Goal: Task Accomplishment & Management: Use online tool/utility

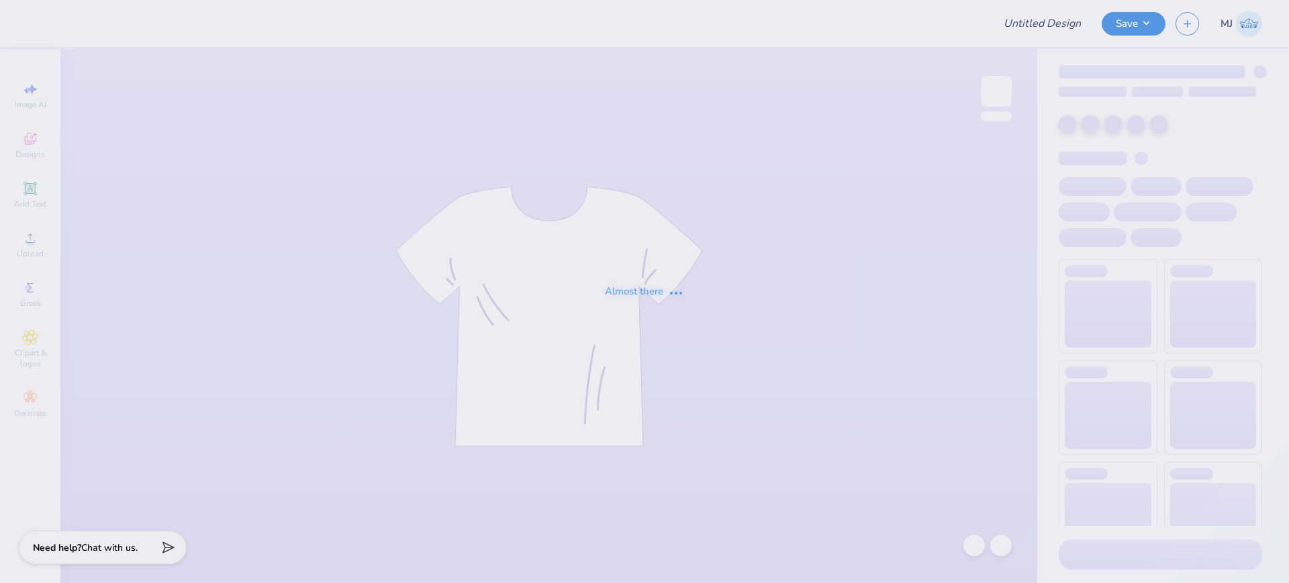
type input "[PERSON_NAME] : The [GEOGRAPHIC_DATA][US_STATE]"
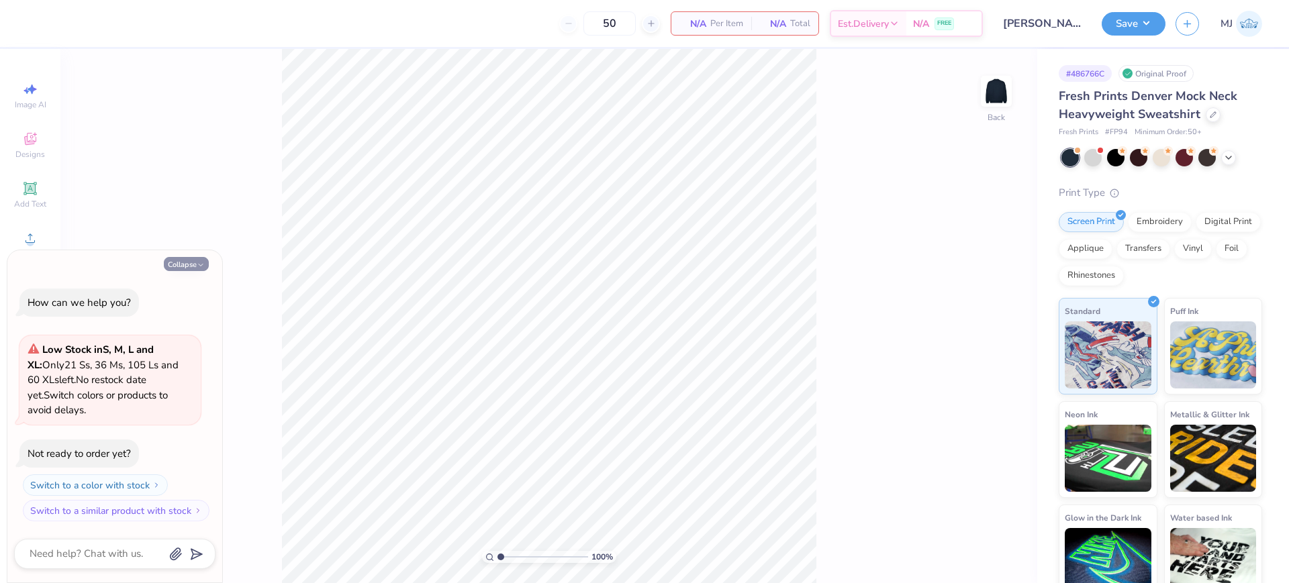
click at [176, 265] on button "Collapse" at bounding box center [186, 264] width 45 height 14
type textarea "x"
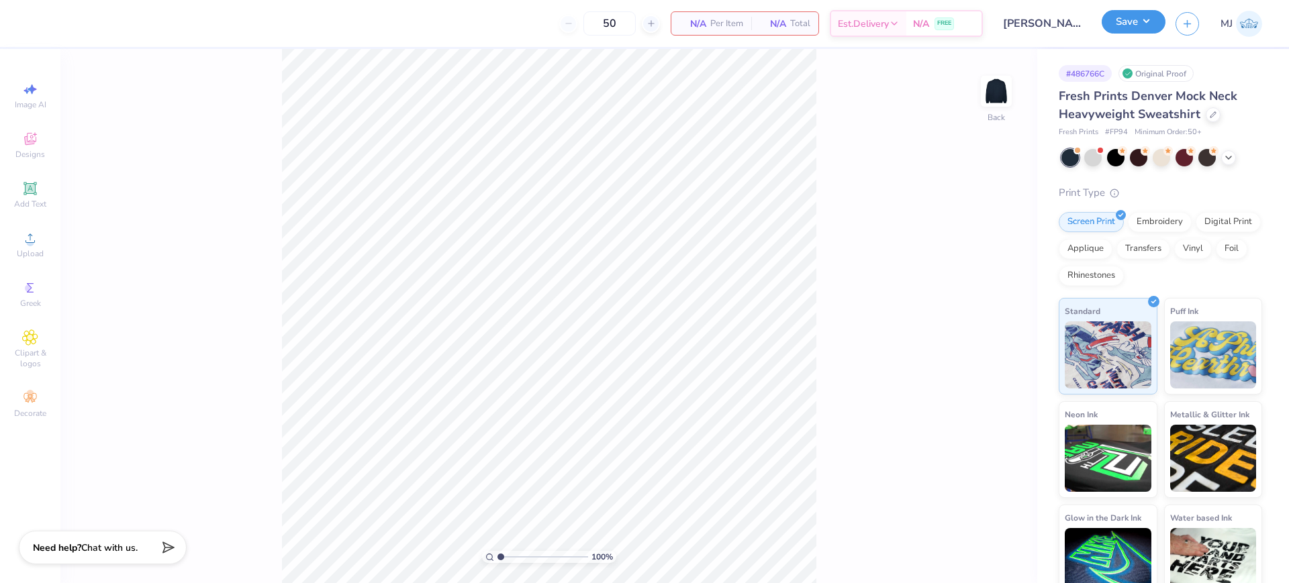
click at [1148, 26] on button "Save" at bounding box center [1133, 21] width 64 height 23
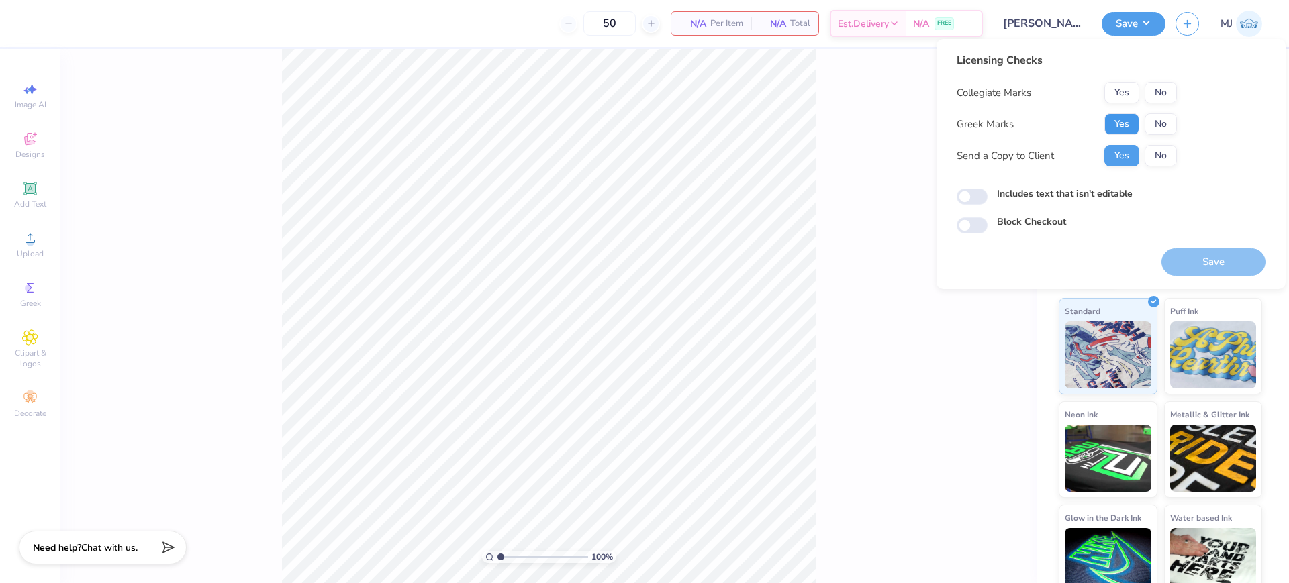
click at [1124, 128] on button "Yes" at bounding box center [1121, 123] width 35 height 21
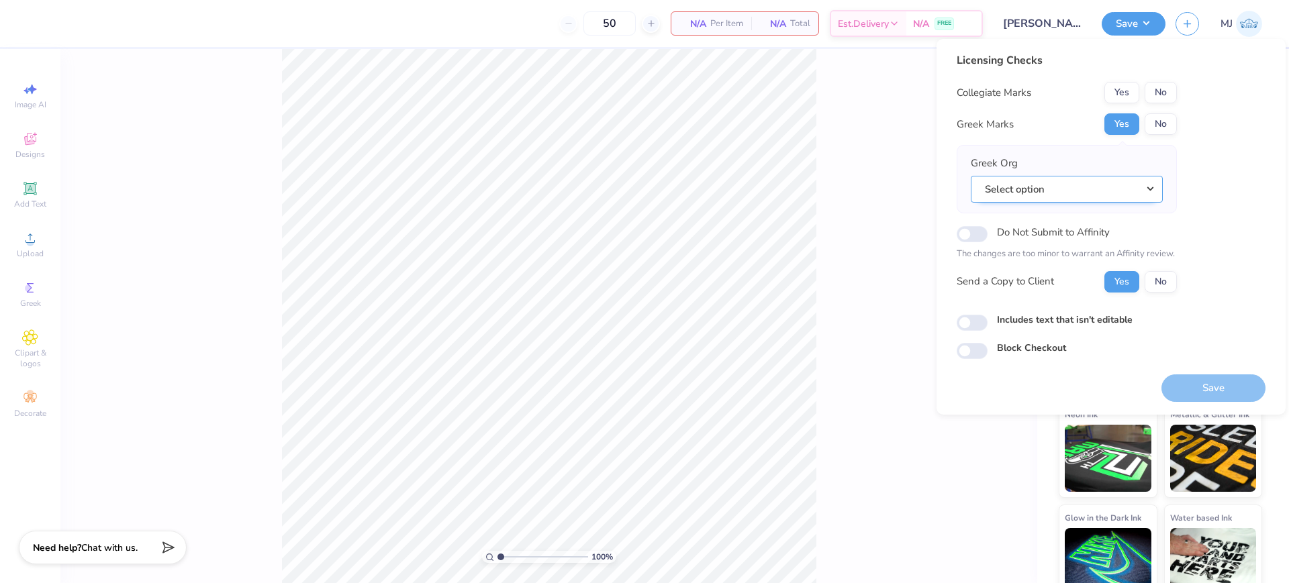
click at [1068, 181] on button "Select option" at bounding box center [1066, 190] width 192 height 28
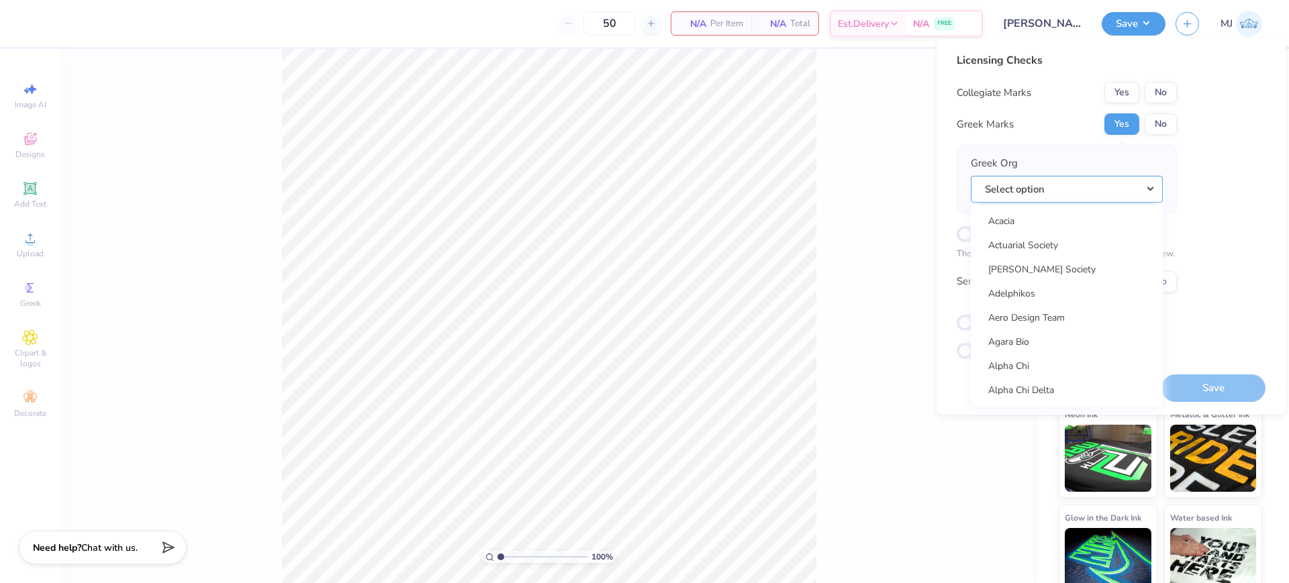
click at [991, 183] on button "Select option" at bounding box center [1066, 190] width 192 height 28
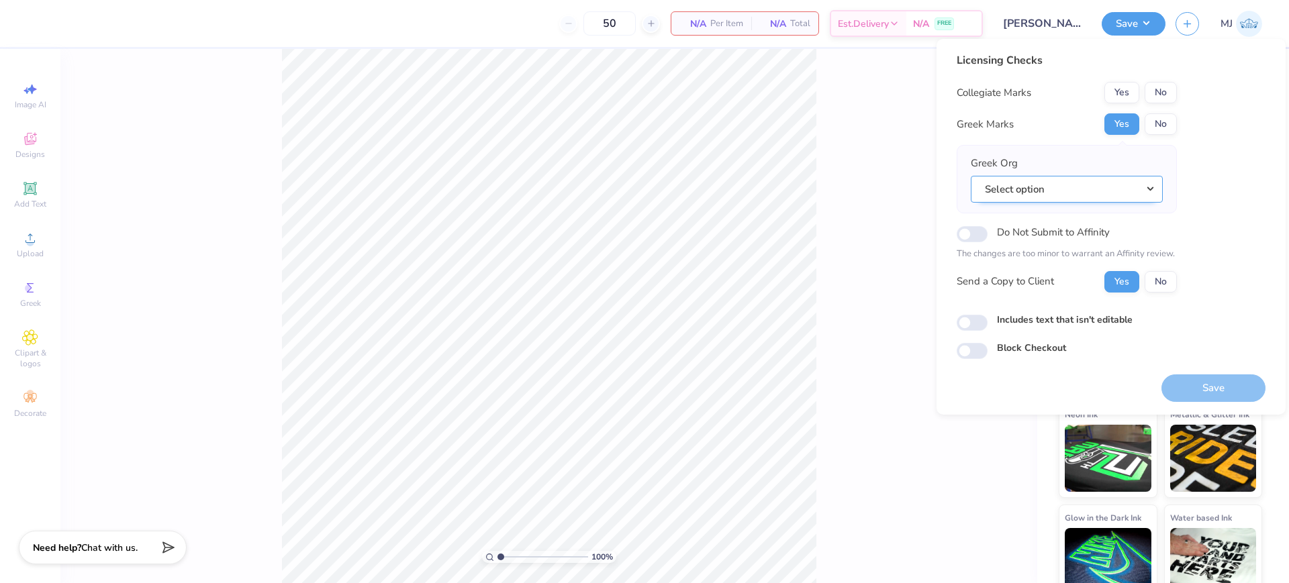
click at [1034, 193] on button "Select option" at bounding box center [1066, 190] width 192 height 28
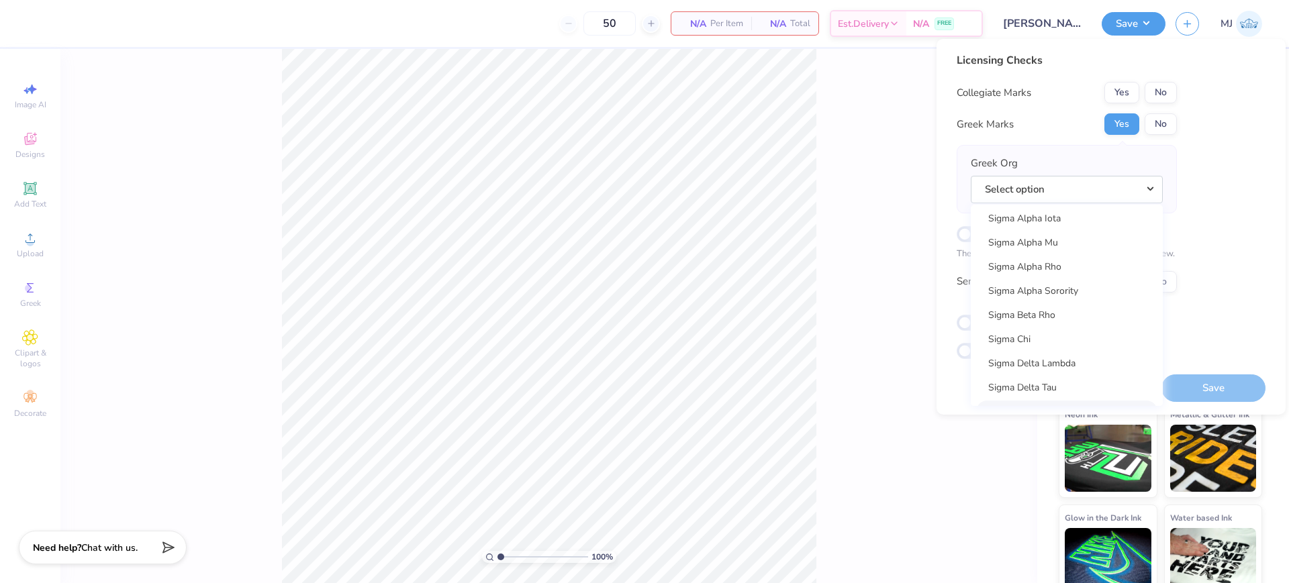
scroll to position [8529, 0]
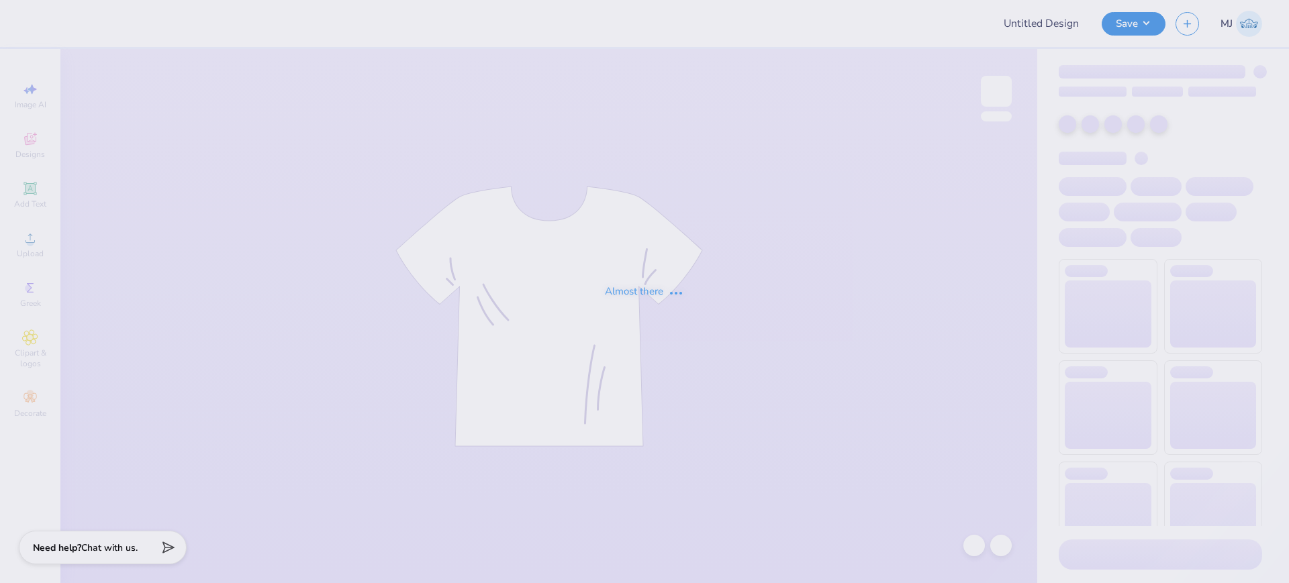
type input "[PERSON_NAME] : The [GEOGRAPHIC_DATA][US_STATE]"
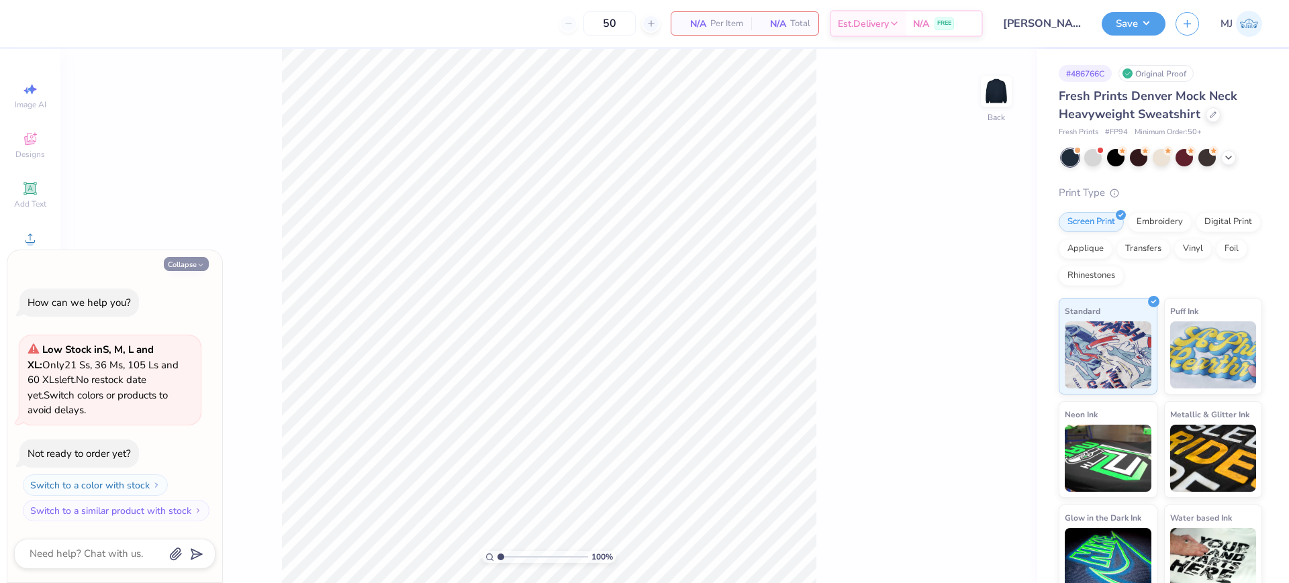
click at [183, 267] on button "Collapse" at bounding box center [186, 264] width 45 height 14
type textarea "x"
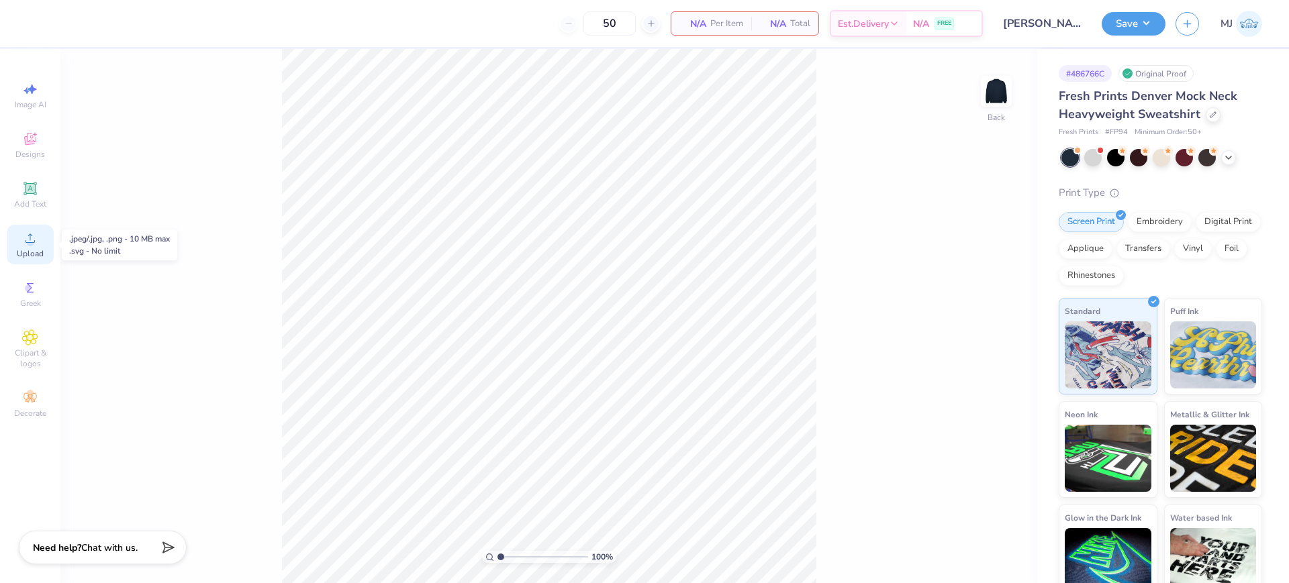
click at [40, 260] on div "Upload" at bounding box center [30, 245] width 47 height 40
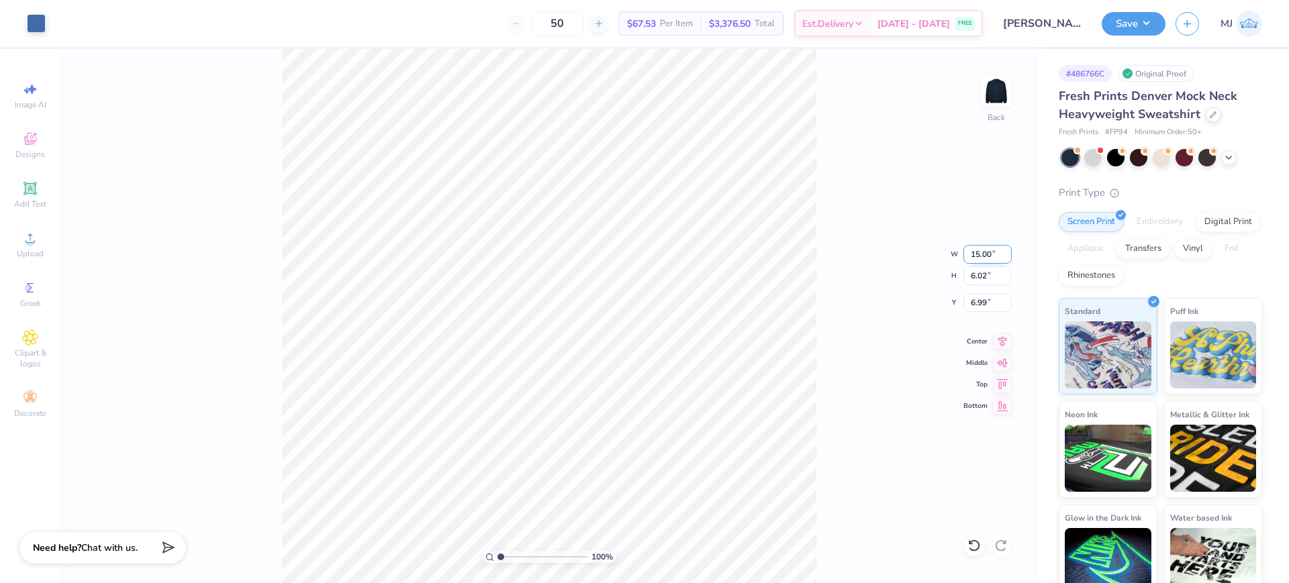
click at [983, 259] on input "15.00" at bounding box center [987, 254] width 48 height 19
type input "4.00"
type input "1.61"
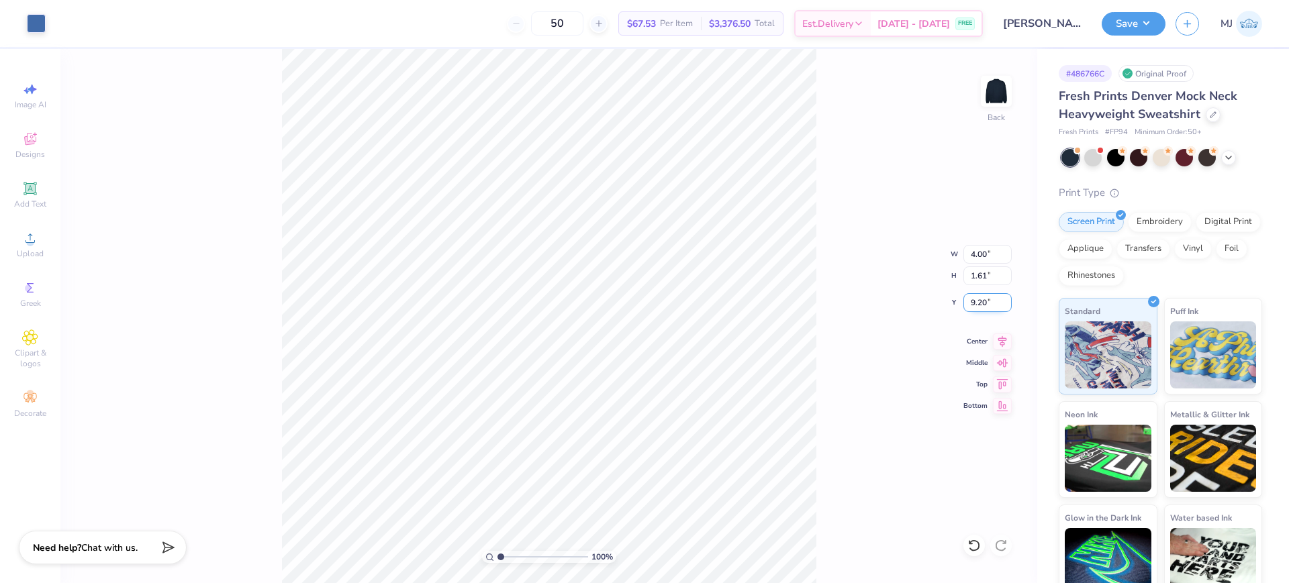
click at [978, 299] on input "9.20" at bounding box center [987, 302] width 48 height 19
click at [979, 299] on input "9.20" at bounding box center [987, 302] width 48 height 19
type input "3.00"
drag, startPoint x: 34, startPoint y: 21, endPoint x: 39, endPoint y: 28, distance: 8.1
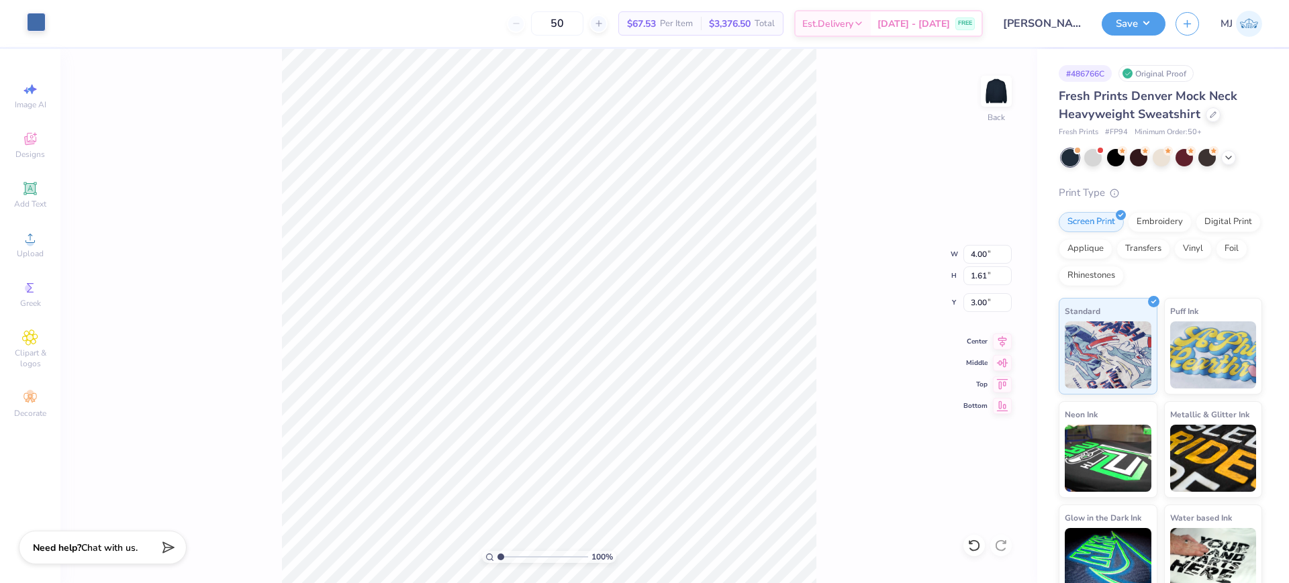
click at [34, 21] on div at bounding box center [36, 22] width 19 height 19
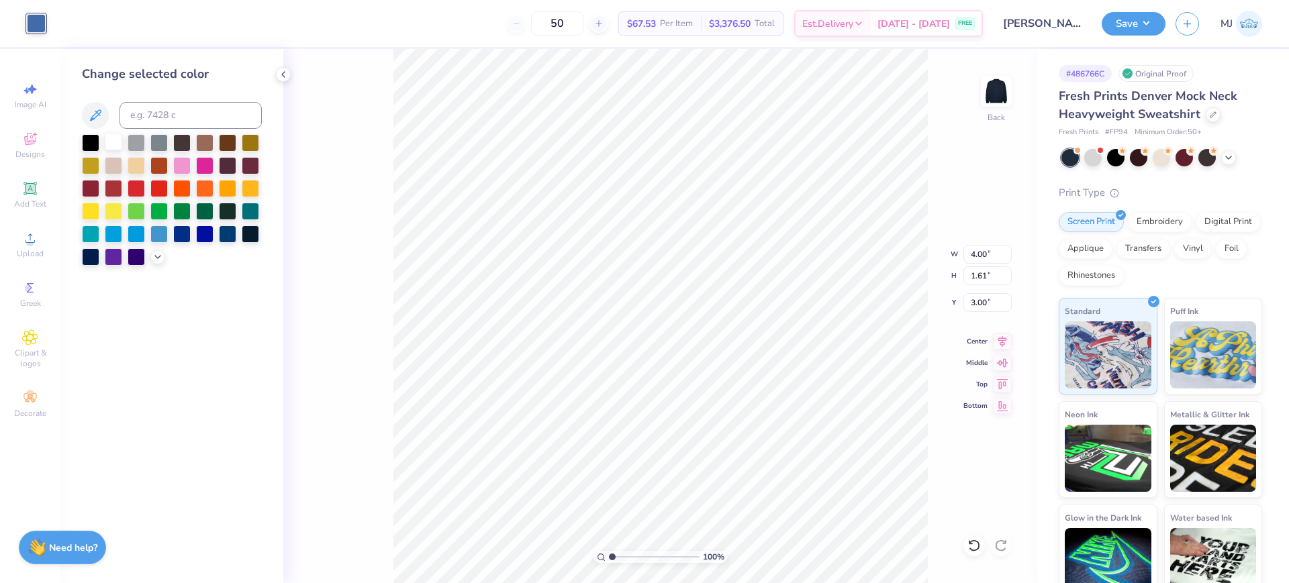
drag, startPoint x: 111, startPoint y: 144, endPoint x: 121, endPoint y: 146, distance: 10.3
click at [111, 144] on div at bounding box center [113, 141] width 17 height 17
click at [355, 170] on div "100 % Back W 4.00 4.00 " H 1.61 1.61 " Y 3.00 3.00 " Center Middle Top Bottom" at bounding box center [660, 316] width 754 height 534
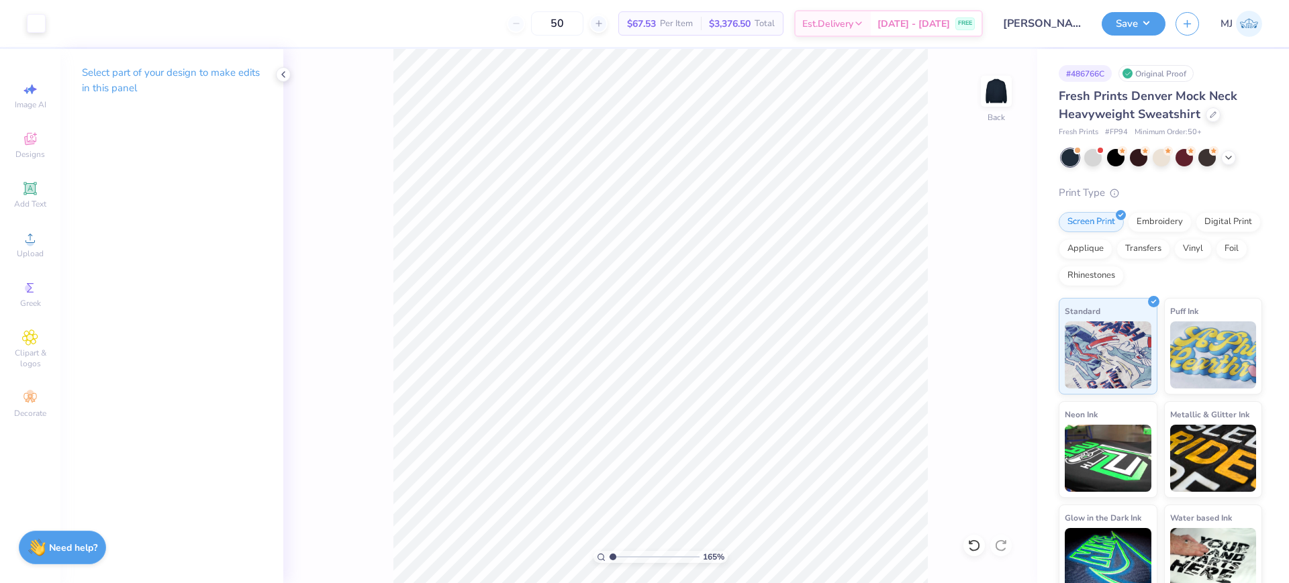
type input "1"
click at [974, 251] on input "4.00" at bounding box center [987, 254] width 48 height 19
type input "5.00"
type input "2.01"
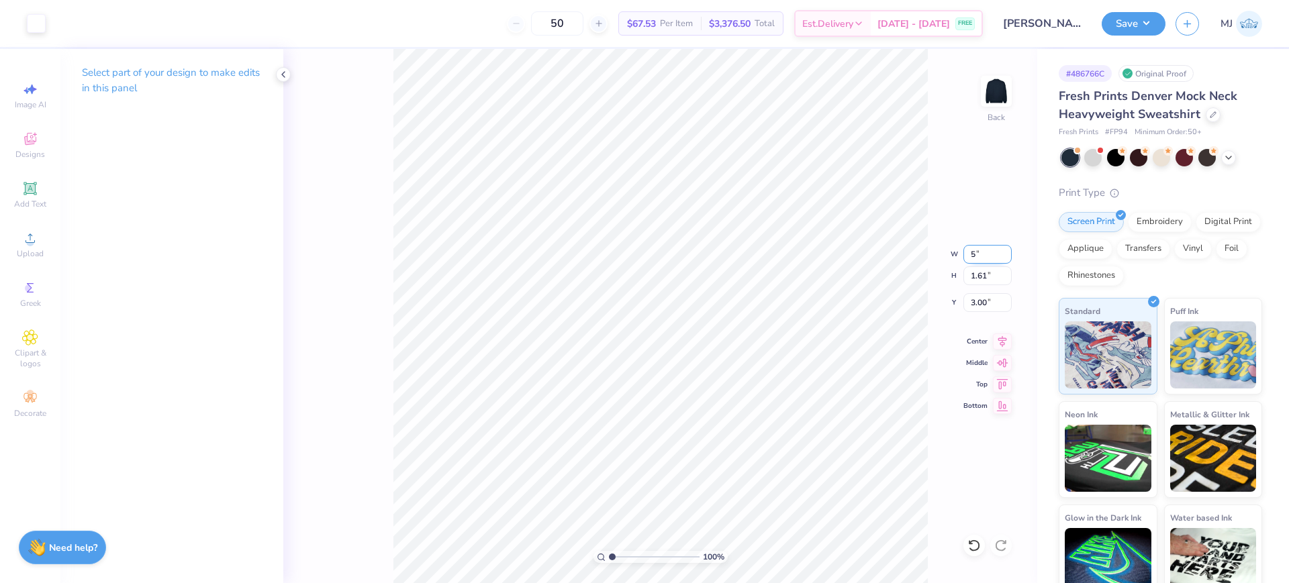
type input "2.80"
click at [974, 301] on input "2.80" at bounding box center [987, 302] width 48 height 19
click at [975, 301] on input "2.80" at bounding box center [987, 302] width 48 height 19
type input "3.00"
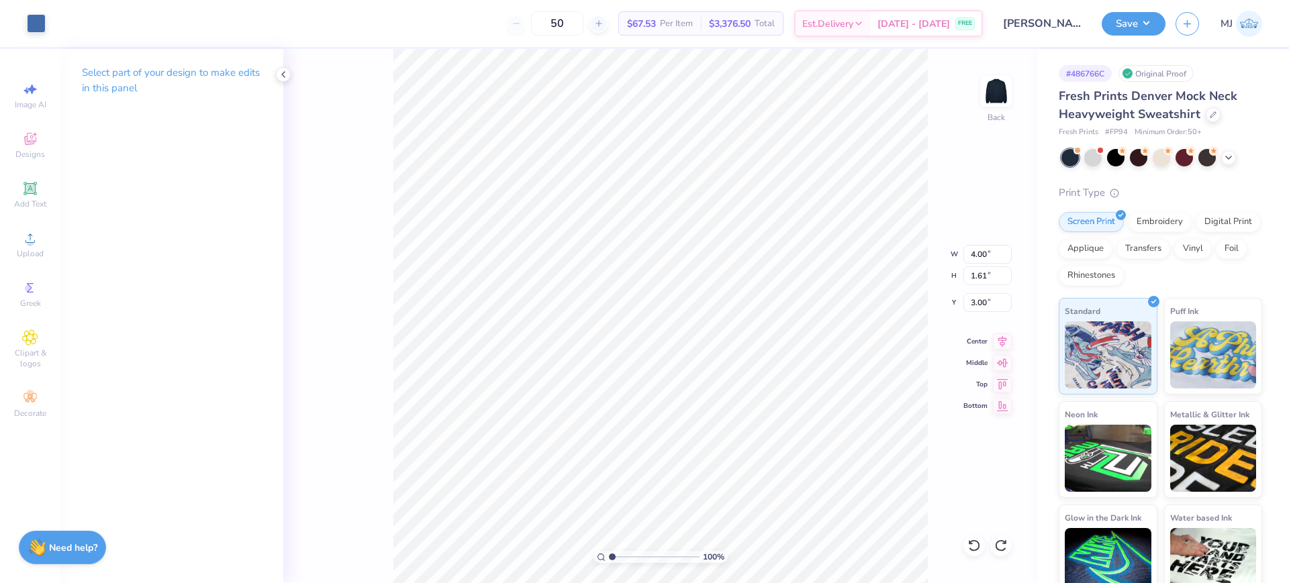
click at [985, 244] on div "100 % Back W 4.00 4.00 " H 1.61 1.61 " Y 3.00 3.00 " Center Middle Top Bottom" at bounding box center [660, 316] width 754 height 534
click at [968, 253] on input "4.00" at bounding box center [987, 254] width 48 height 19
type input "5.00"
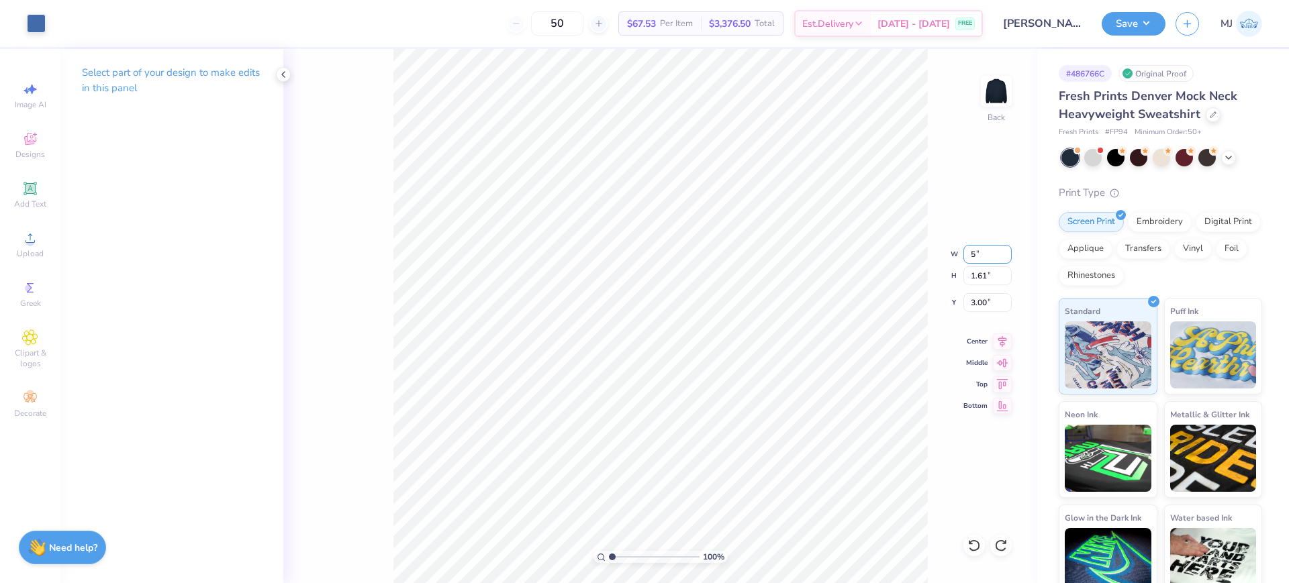
type input "2.01"
click at [980, 305] on input "2.80" at bounding box center [987, 302] width 48 height 19
type input "3.00"
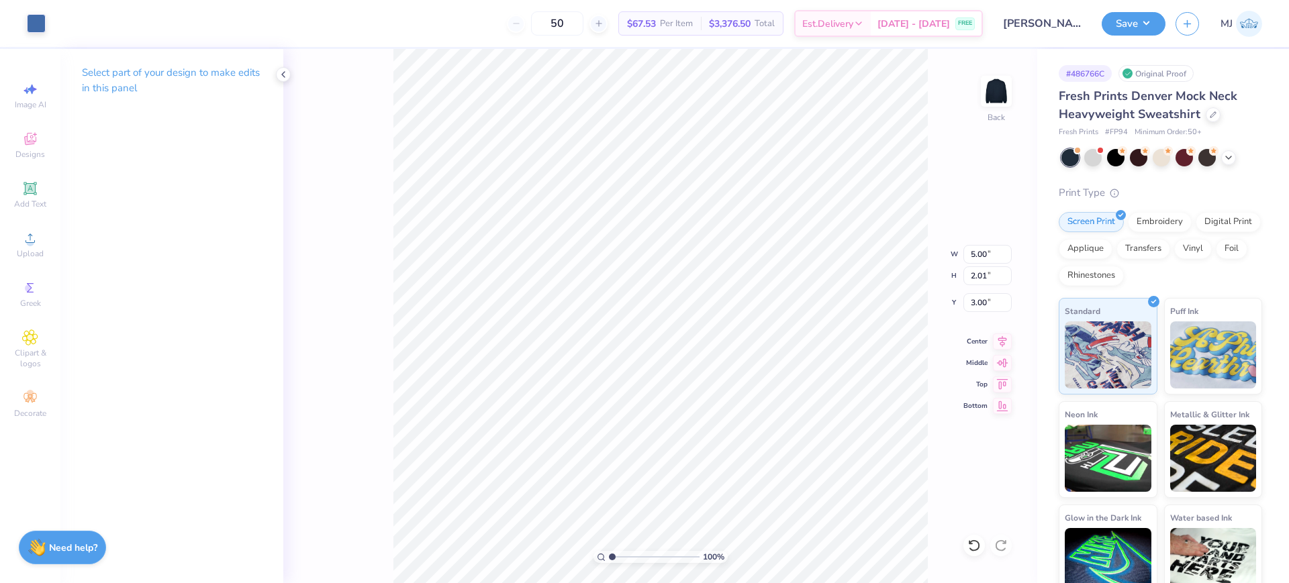
click at [48, 25] on div "Art colors 50 $67.53 Per Item $3,376.50 Total Est. Delivery Aug 26 - 29 FREE De…" at bounding box center [644, 23] width 1289 height 47
click at [32, 27] on div at bounding box center [36, 22] width 19 height 19
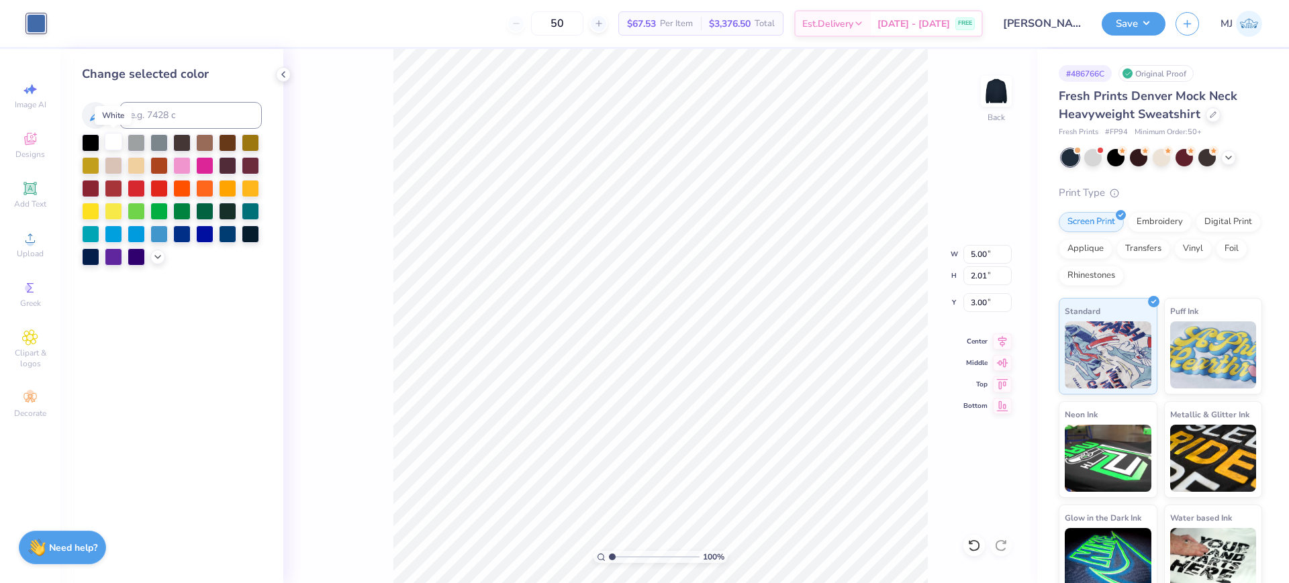
click at [111, 146] on div at bounding box center [113, 141] width 17 height 17
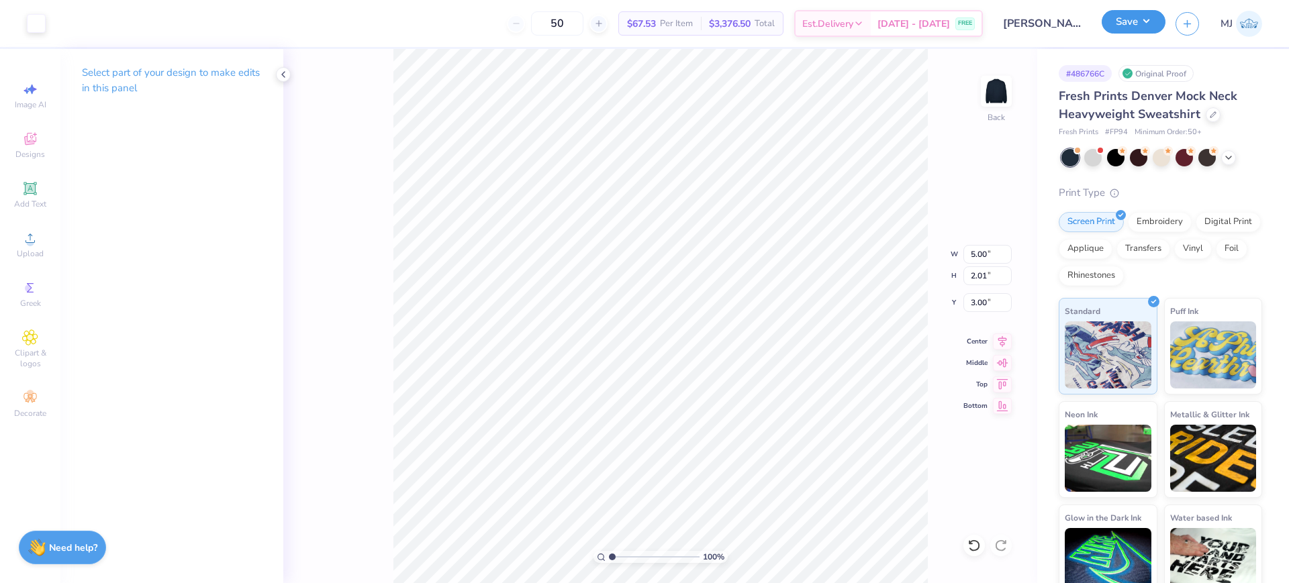
click at [1150, 23] on button "Save" at bounding box center [1133, 21] width 64 height 23
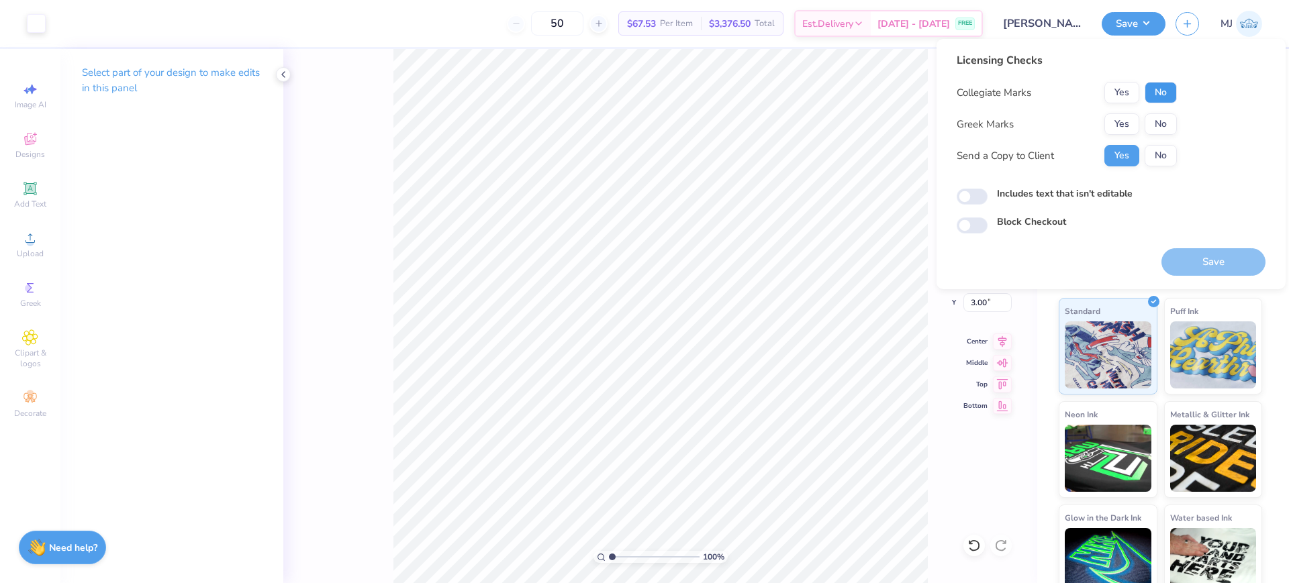
click at [1150, 98] on button "No" at bounding box center [1160, 92] width 32 height 21
click at [1160, 119] on button "No" at bounding box center [1160, 123] width 32 height 21
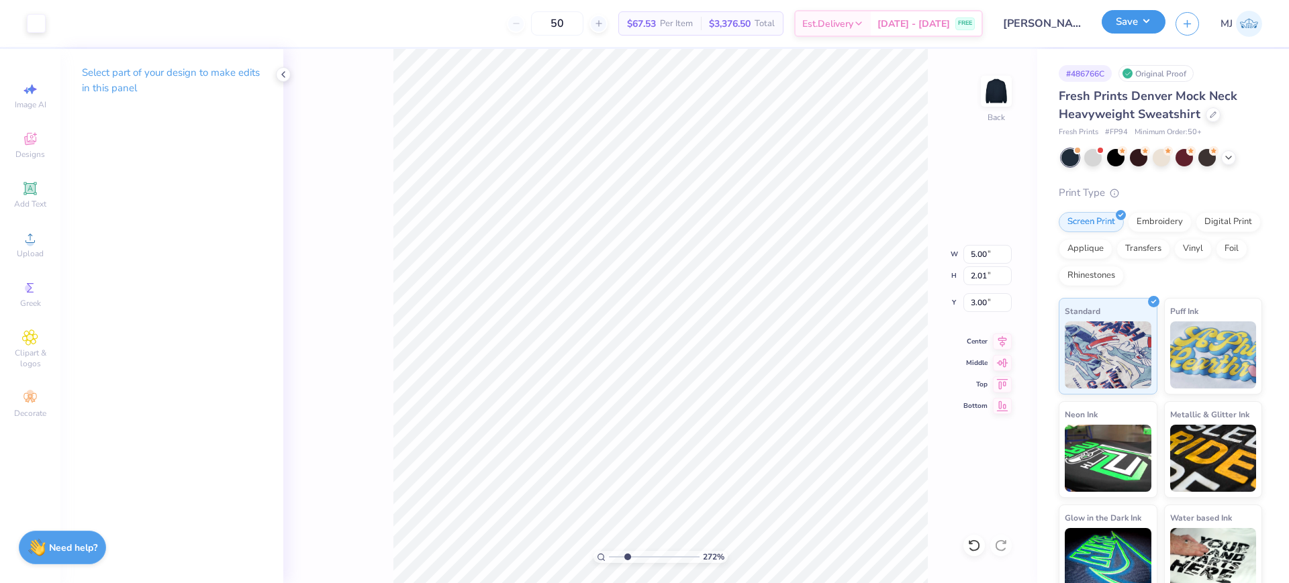
click at [1151, 22] on button "Save" at bounding box center [1133, 21] width 64 height 23
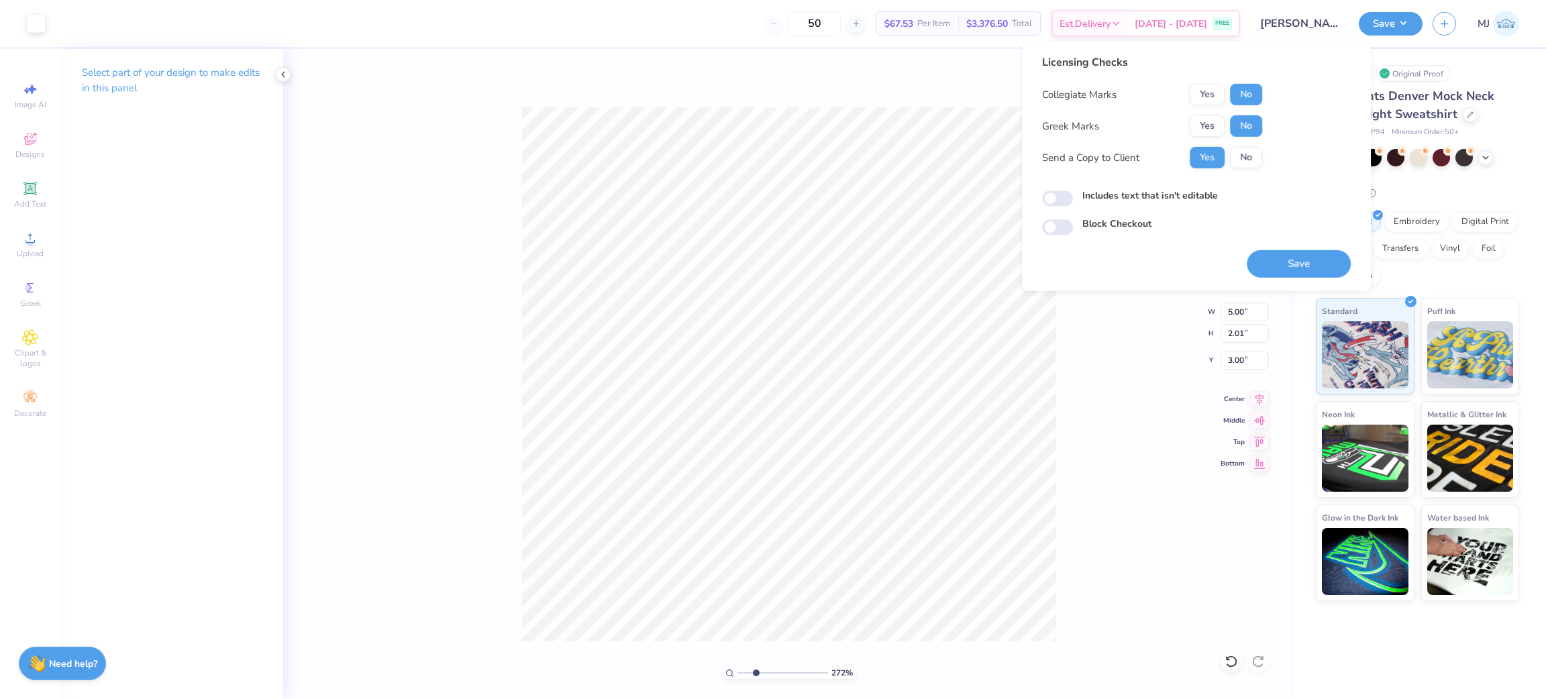
type input "1"
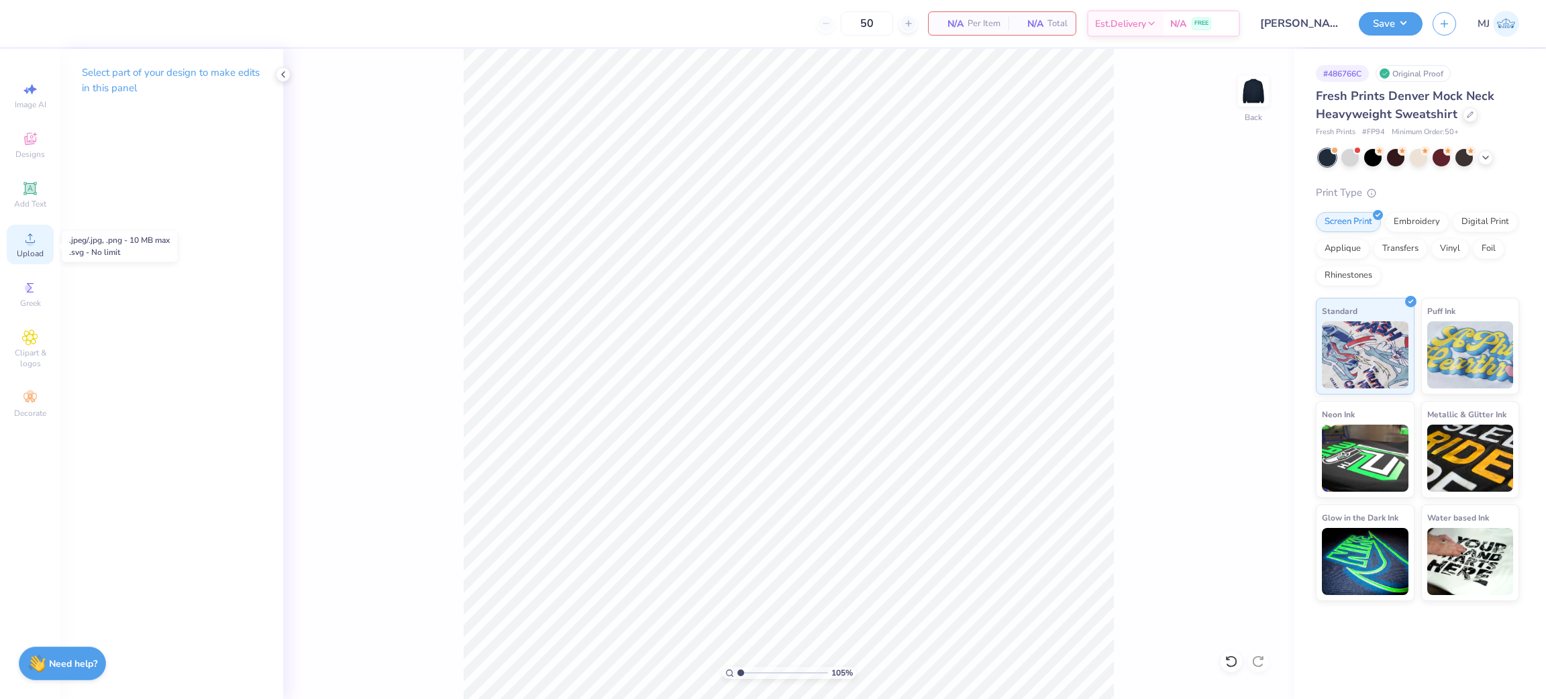
click at [22, 236] on icon at bounding box center [30, 238] width 16 height 16
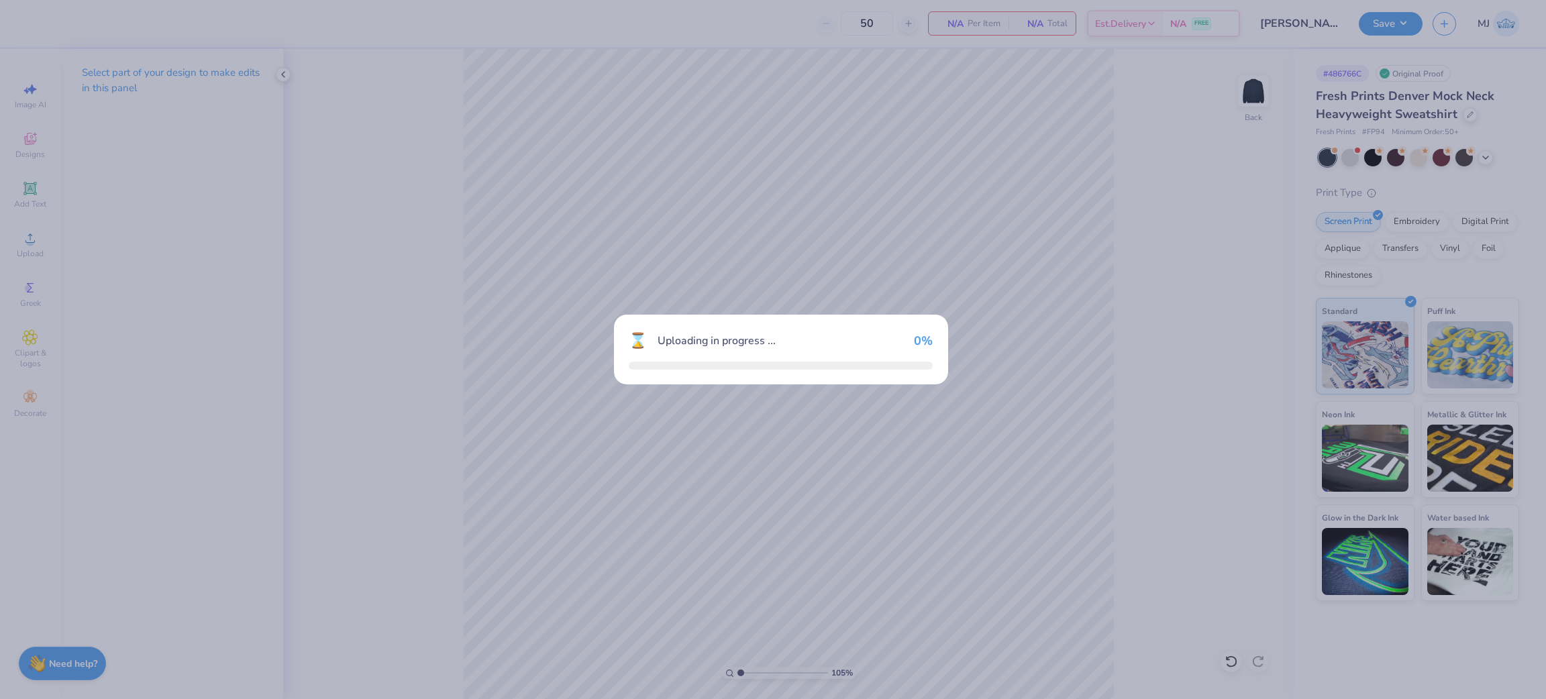
type input "1.05280649388437"
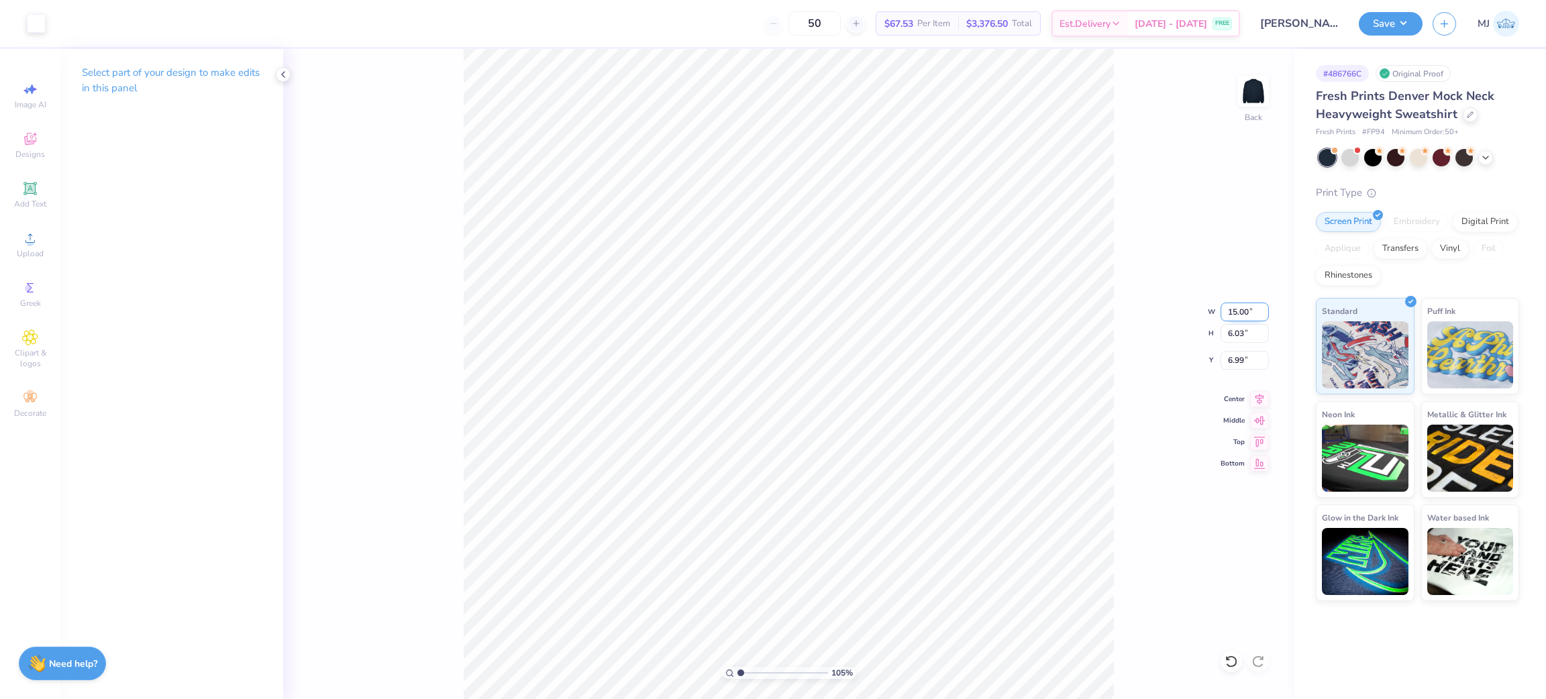
click at [1243, 313] on input "15.00" at bounding box center [1245, 312] width 48 height 19
type input "5"
type input "1.05280649388437"
type input "5.00"
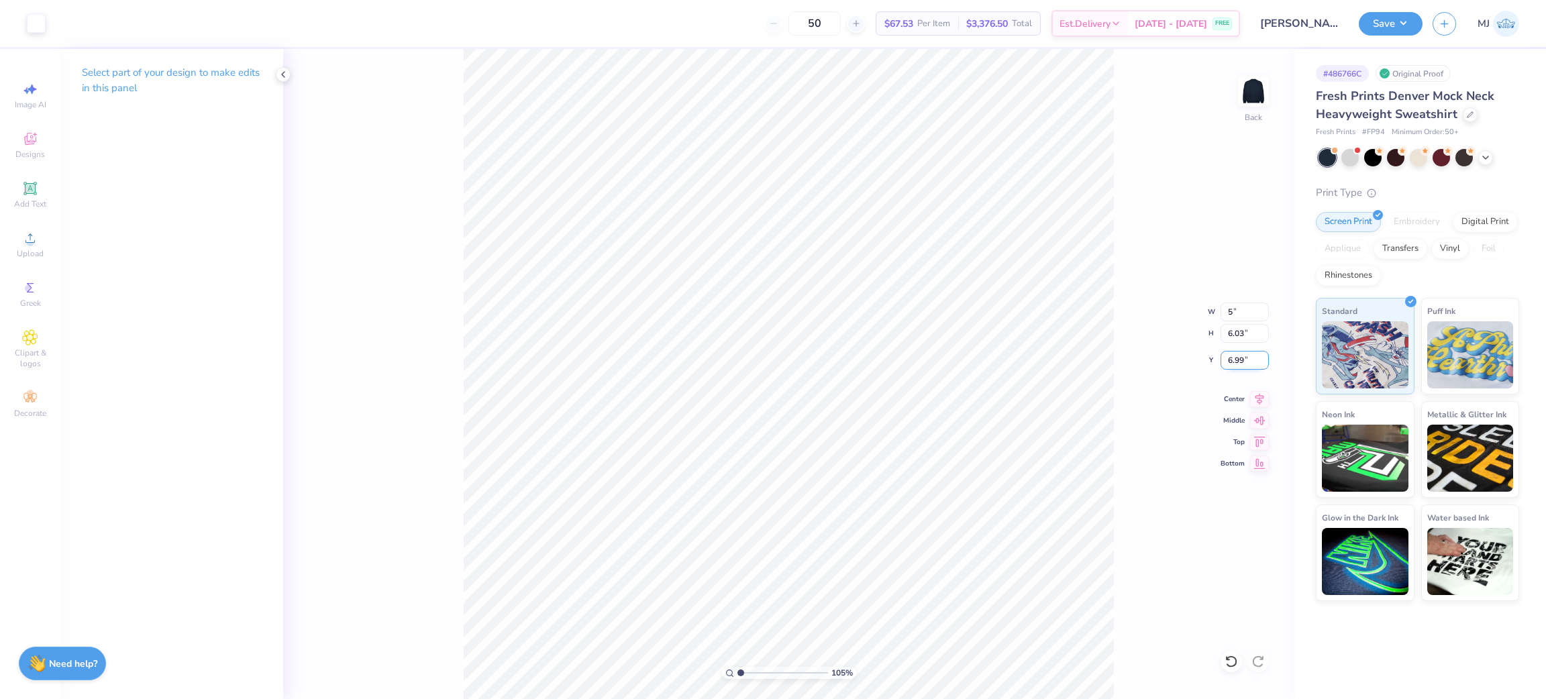
type input "2.01"
click at [1234, 357] on input "9.00" at bounding box center [1245, 360] width 48 height 19
type input "3"
type input "1.05280649388437"
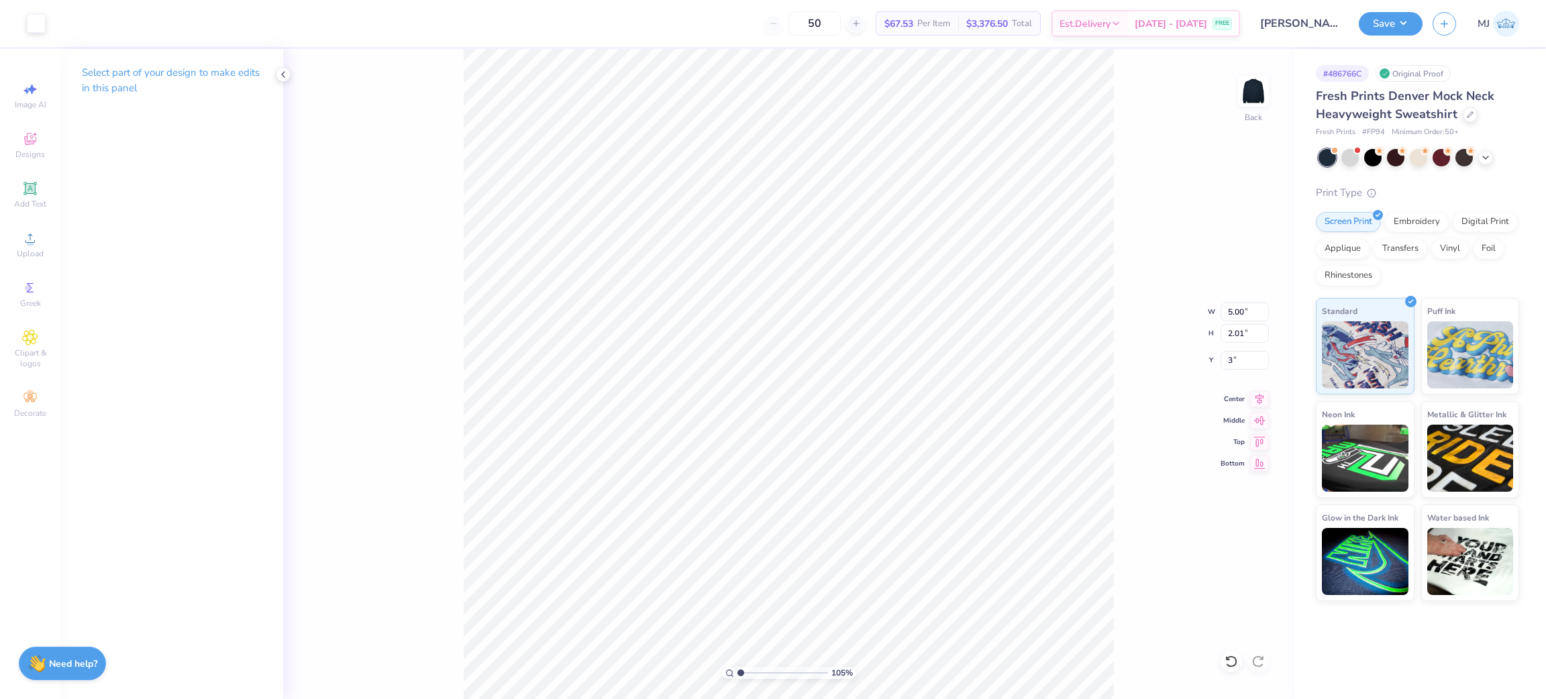
type input "3.00"
click at [1152, 295] on div "105 % Back W 5.00 5.00 " H 2.01 2.01 " Y 3.00 3 " Center Middle Top Bottom" at bounding box center [788, 374] width 1011 height 650
click at [26, 251] on span "Upload" at bounding box center [30, 253] width 27 height 11
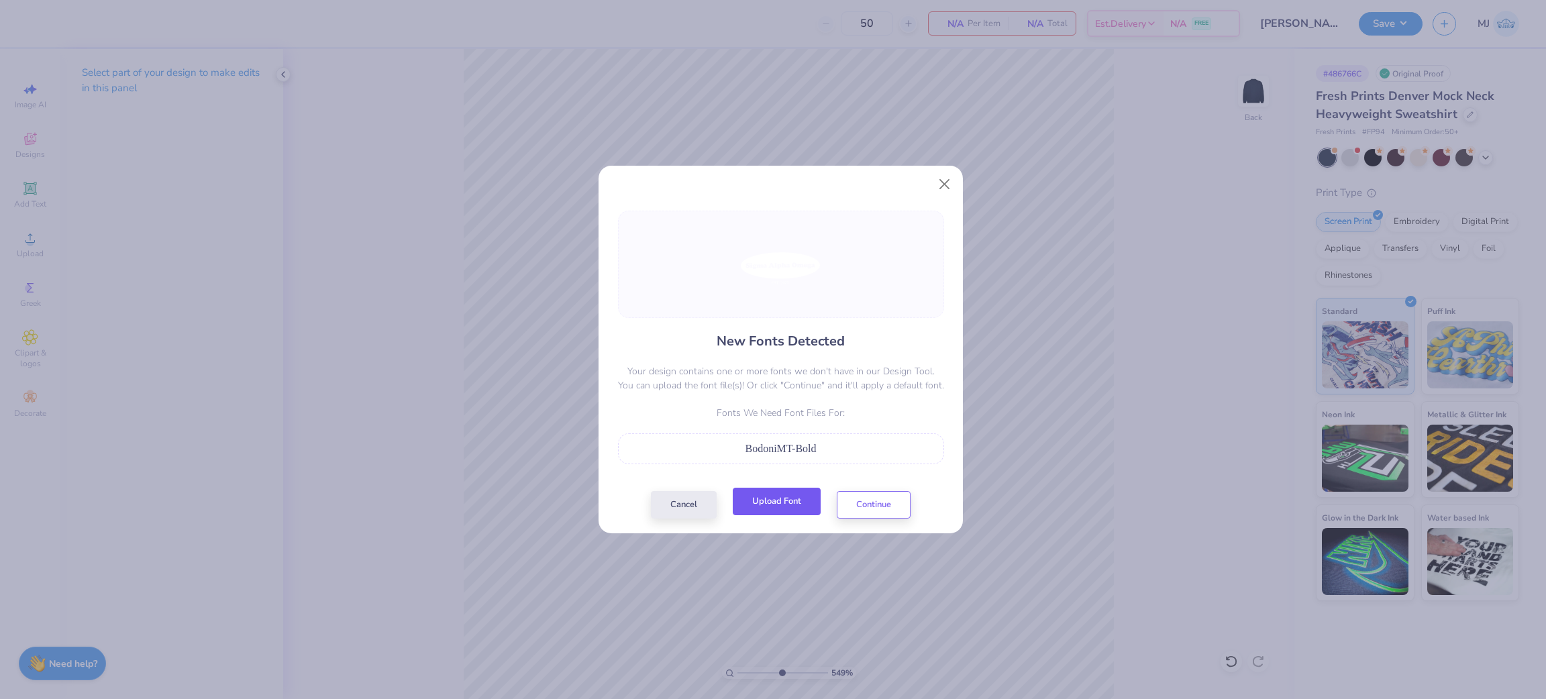
click at [776, 509] on button "Upload Font" at bounding box center [777, 502] width 88 height 28
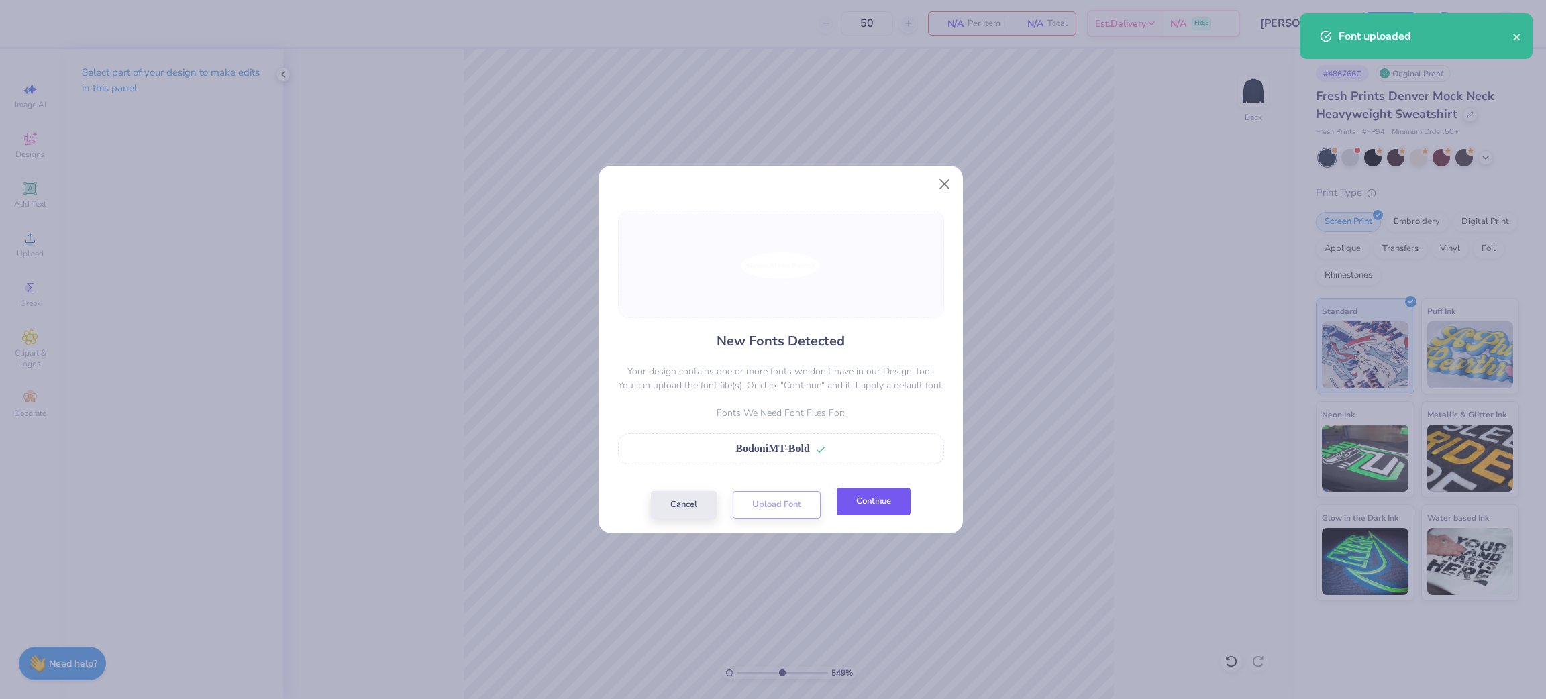
click at [860, 510] on button "Continue" at bounding box center [874, 502] width 74 height 28
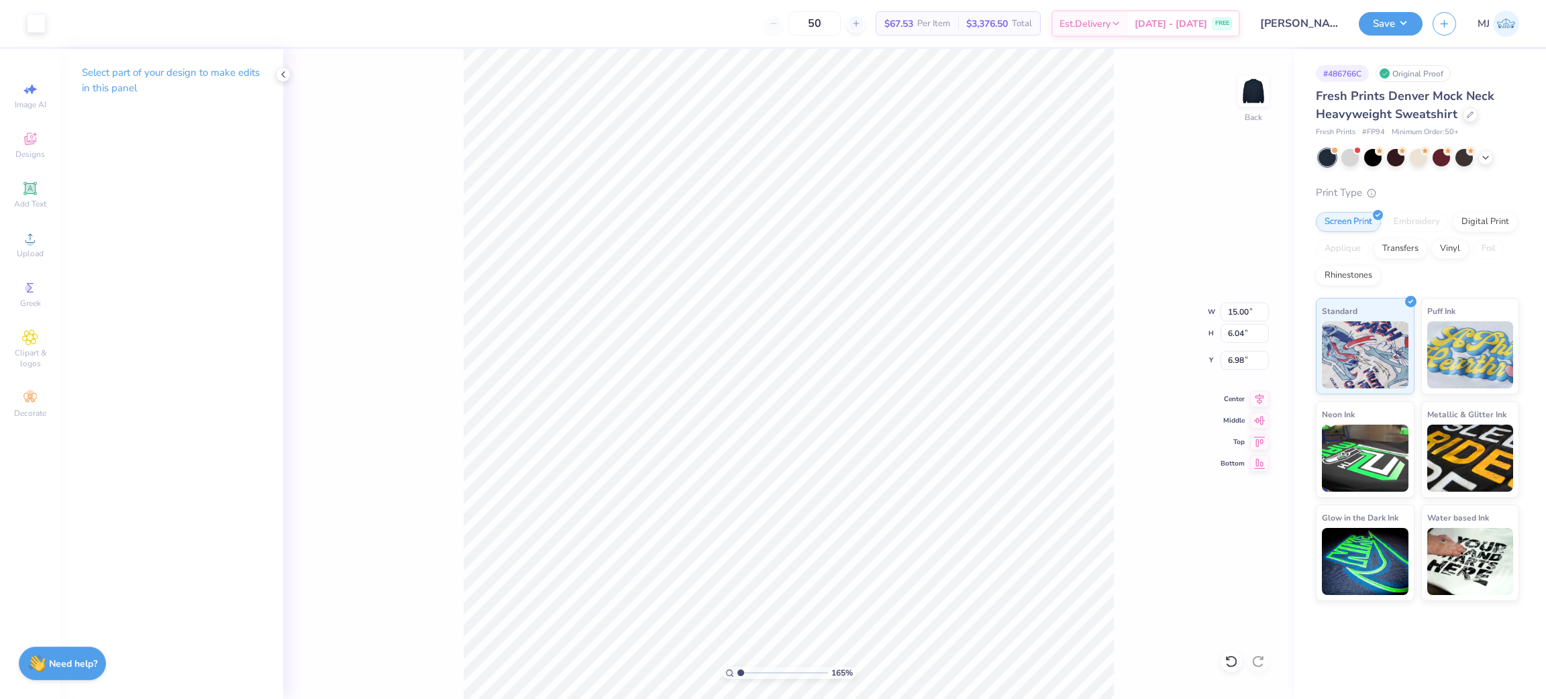
type input "1"
click at [1230, 311] on input "15.00" at bounding box center [1245, 312] width 48 height 19
type input "5.00"
type input "2.01"
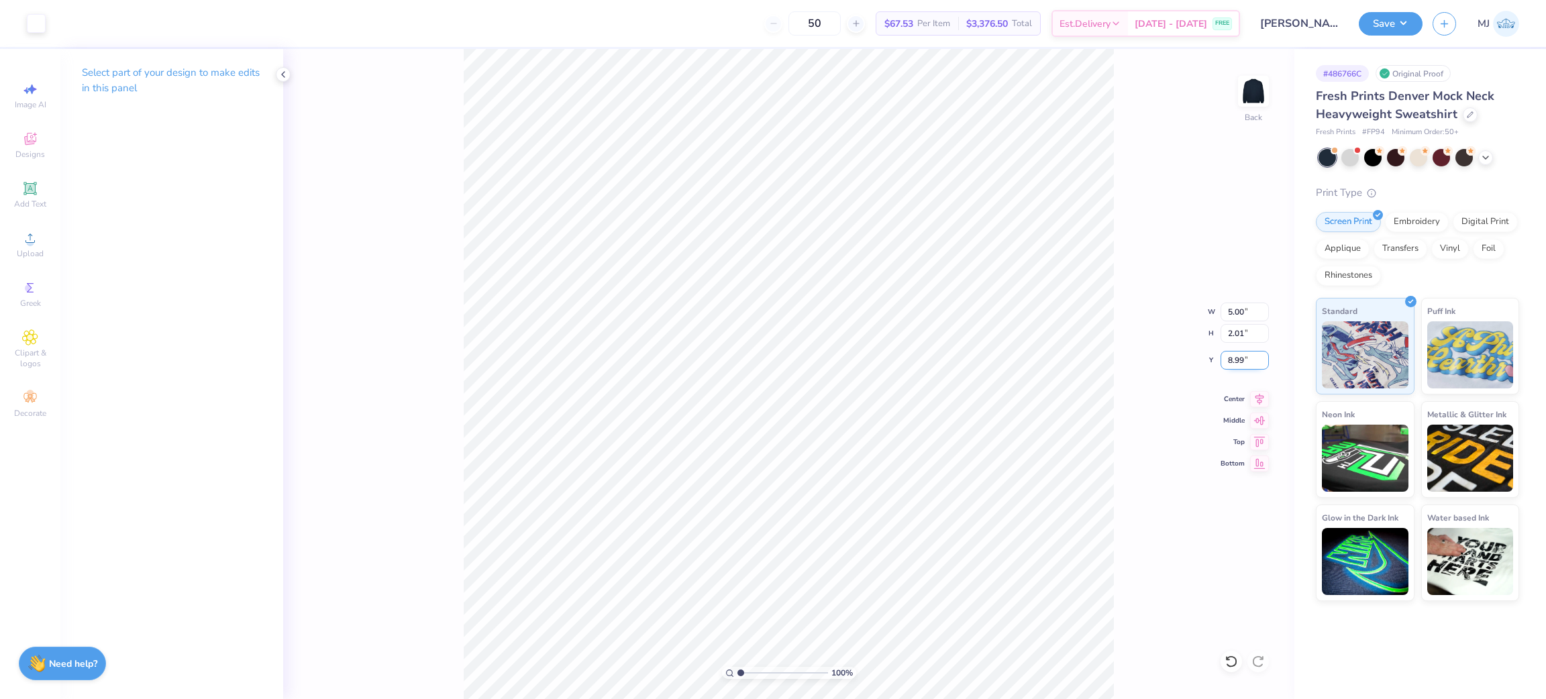
click at [1243, 362] on input "8.99" at bounding box center [1245, 360] width 48 height 19
click at [1241, 362] on input "8.99" at bounding box center [1245, 360] width 48 height 19
click at [1241, 364] on input "8.99" at bounding box center [1245, 360] width 48 height 19
type input "3.00"
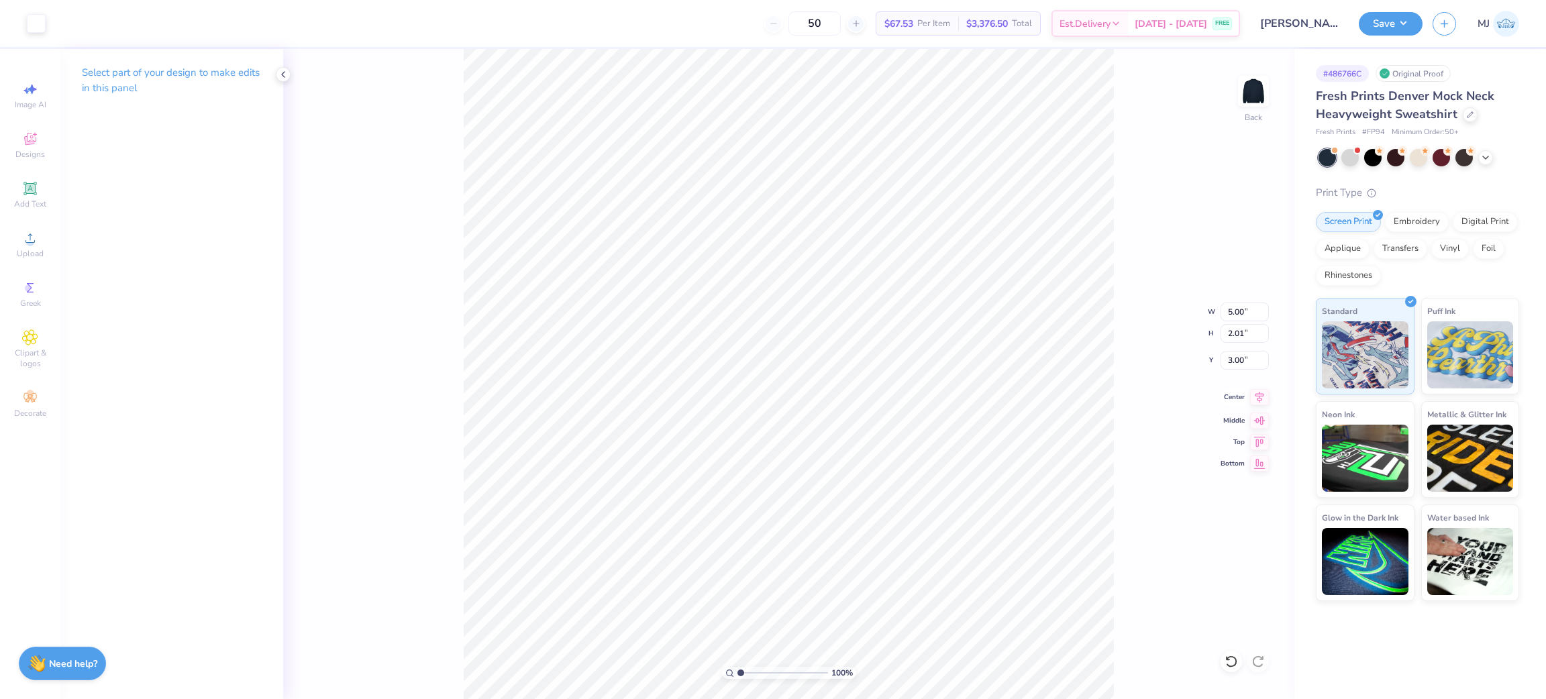
click at [1260, 404] on icon at bounding box center [1259, 397] width 19 height 16
click at [816, 534] on li "Group" at bounding box center [806, 536] width 105 height 26
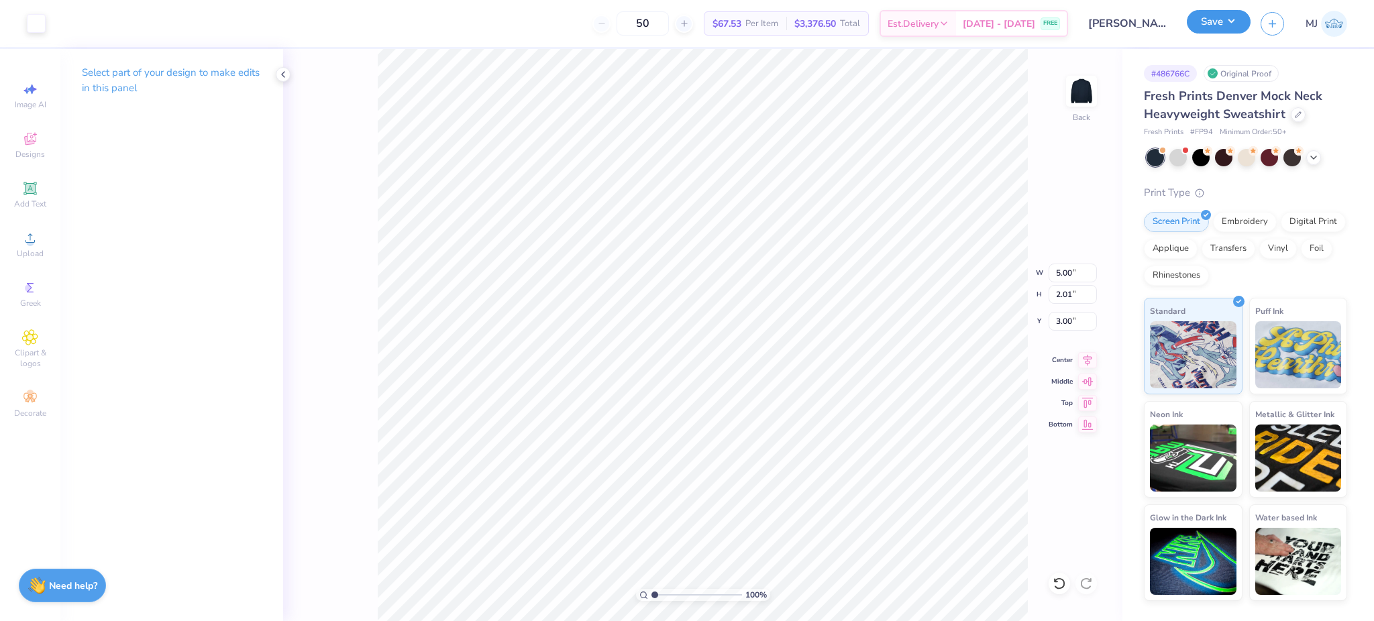
click at [1226, 21] on button "Save" at bounding box center [1219, 21] width 64 height 23
click at [1232, 26] on button "Save" at bounding box center [1219, 21] width 64 height 23
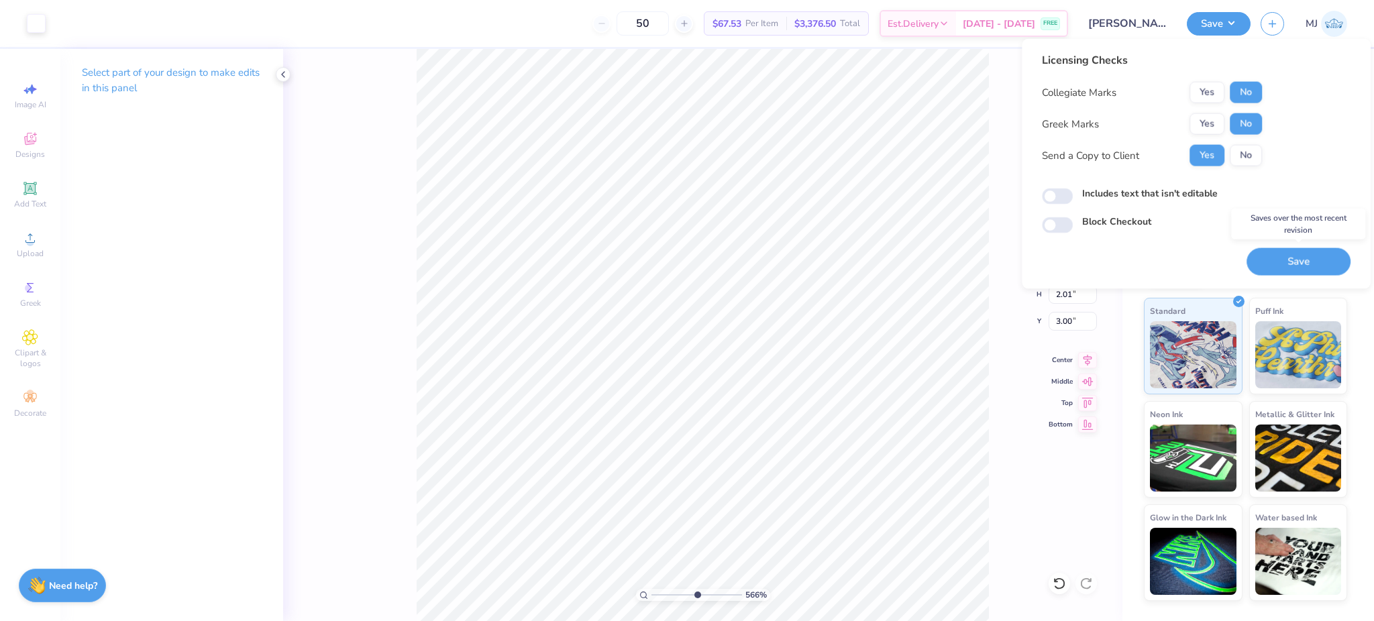
click at [1268, 264] on button "Save" at bounding box center [1299, 262] width 104 height 28
type input "5.66439775035393"
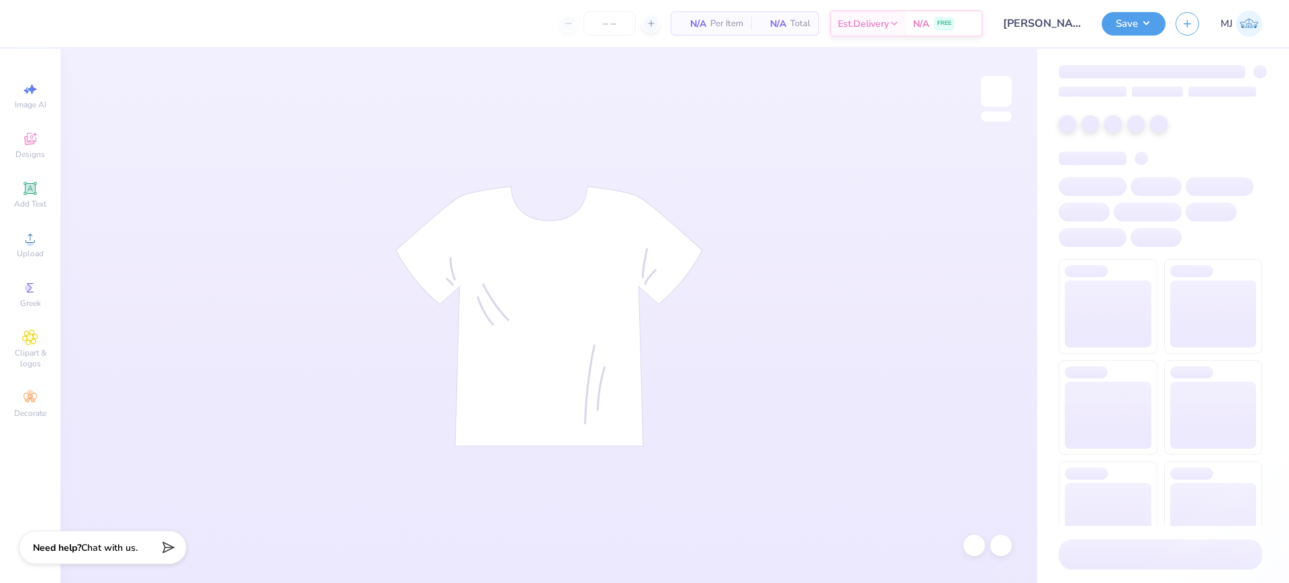
type input "50"
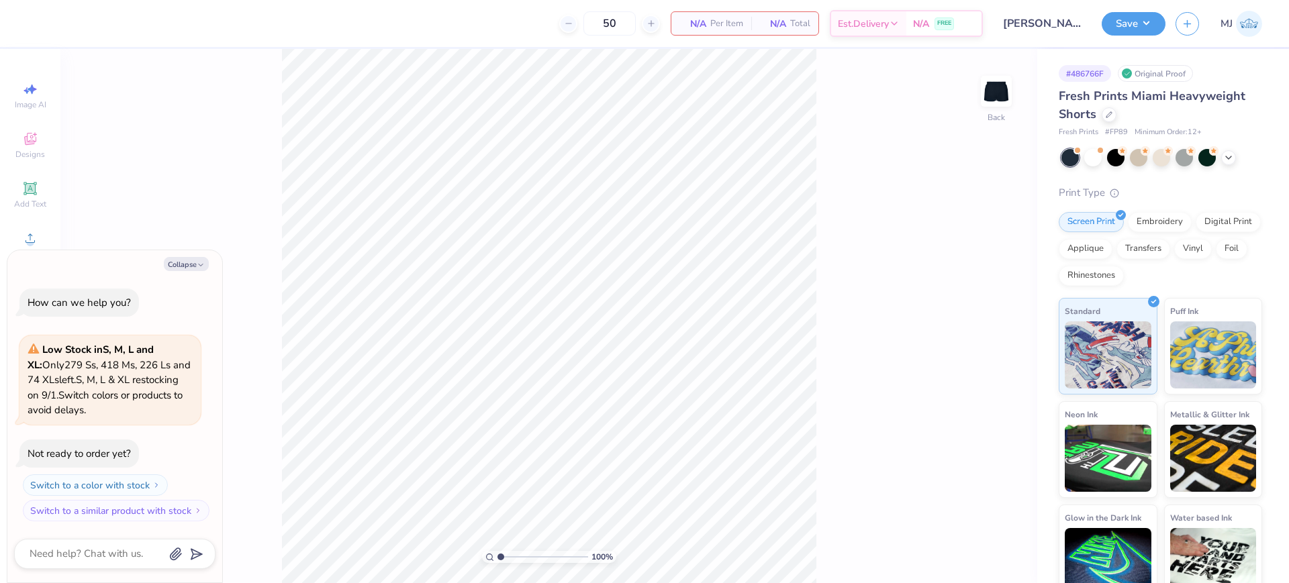
click at [164, 193] on div "100 % Back" at bounding box center [548, 316] width 977 height 534
click at [34, 189] on icon at bounding box center [30, 188] width 10 height 10
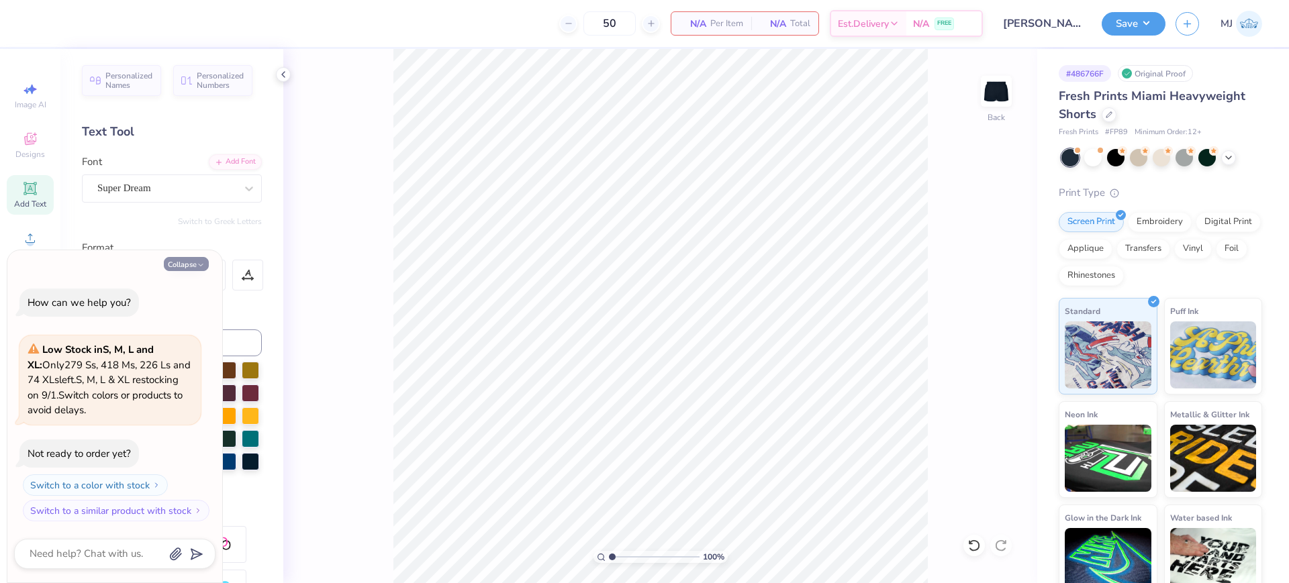
click at [176, 267] on button "Collapse" at bounding box center [186, 264] width 45 height 14
type textarea "x"
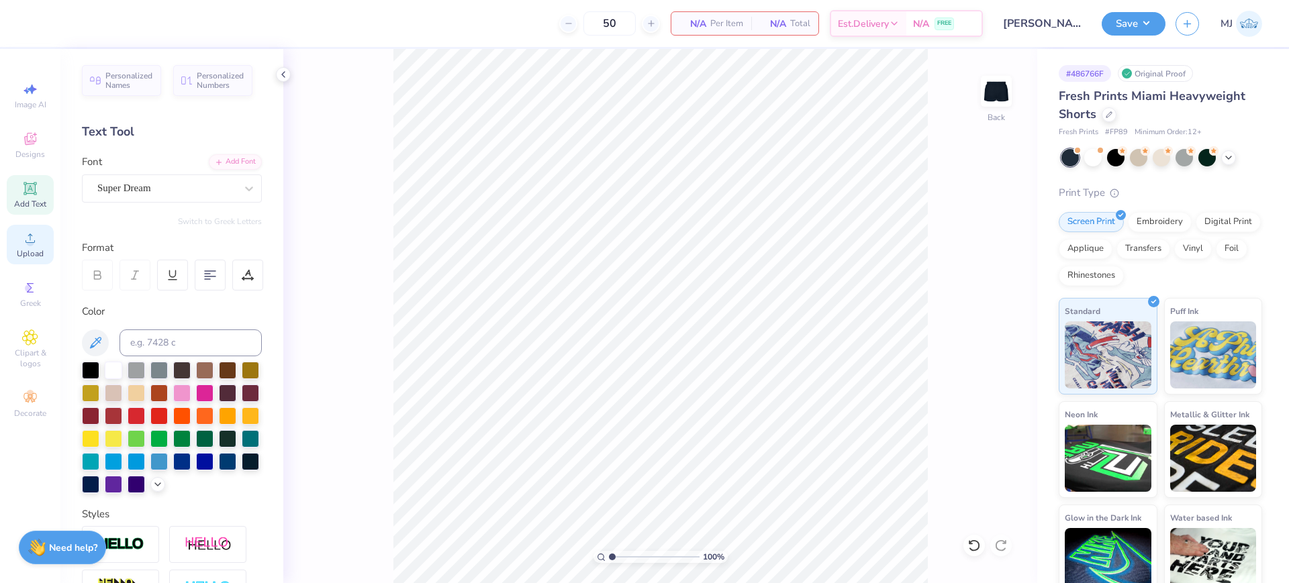
click at [22, 240] on icon at bounding box center [30, 238] width 16 height 16
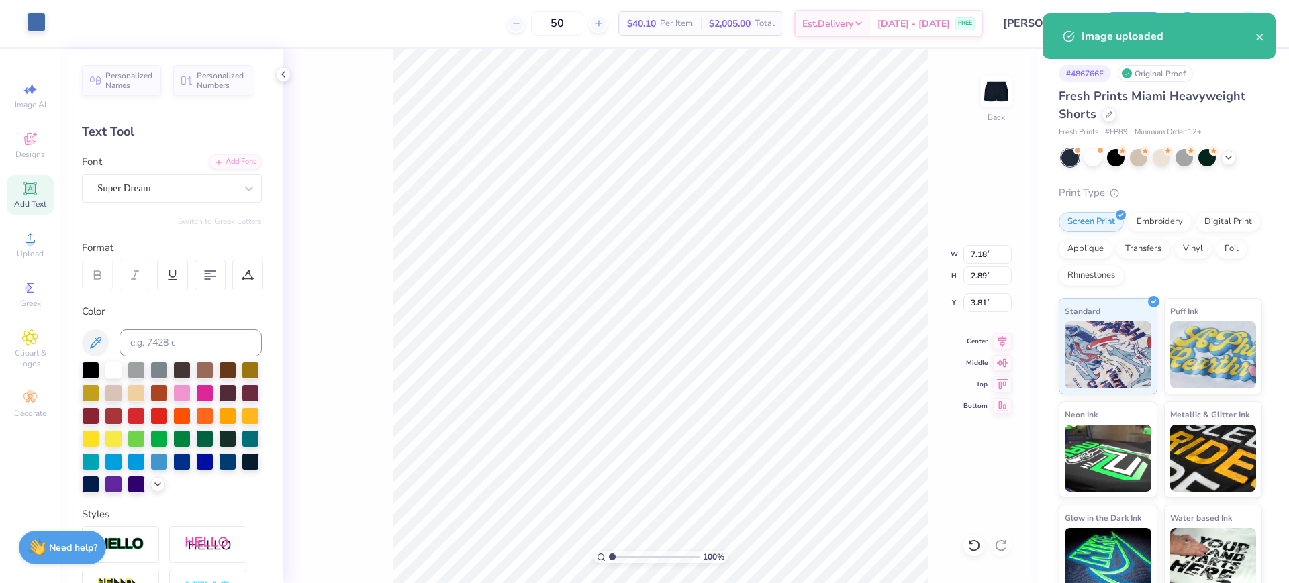
click at [36, 26] on div at bounding box center [36, 22] width 19 height 19
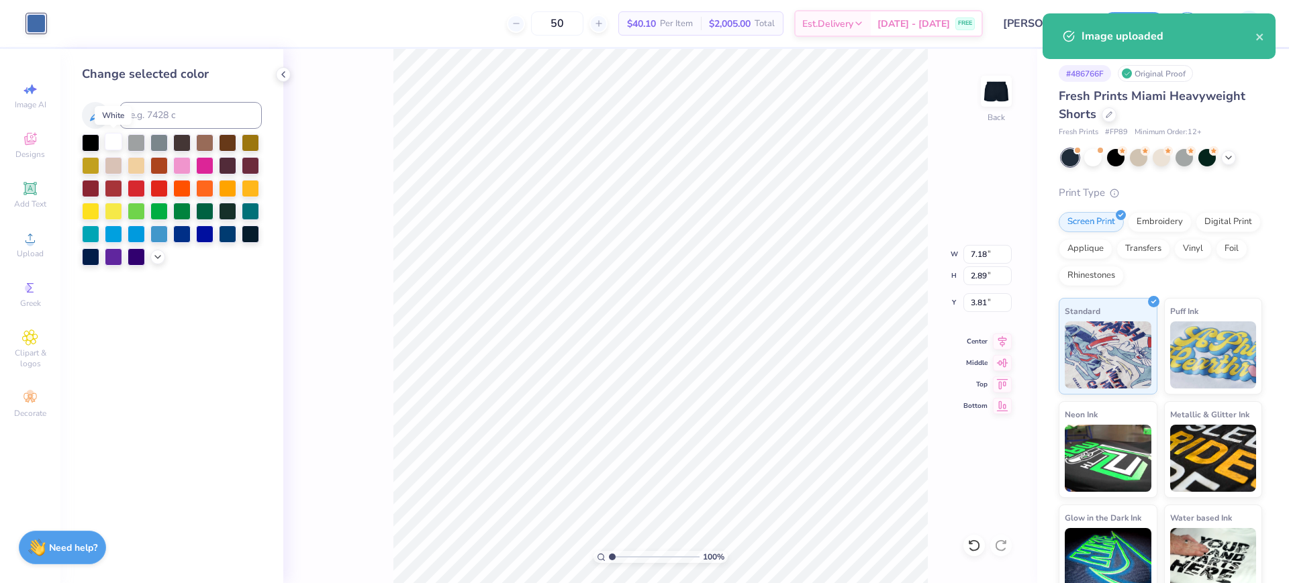
click at [119, 142] on div at bounding box center [113, 141] width 17 height 17
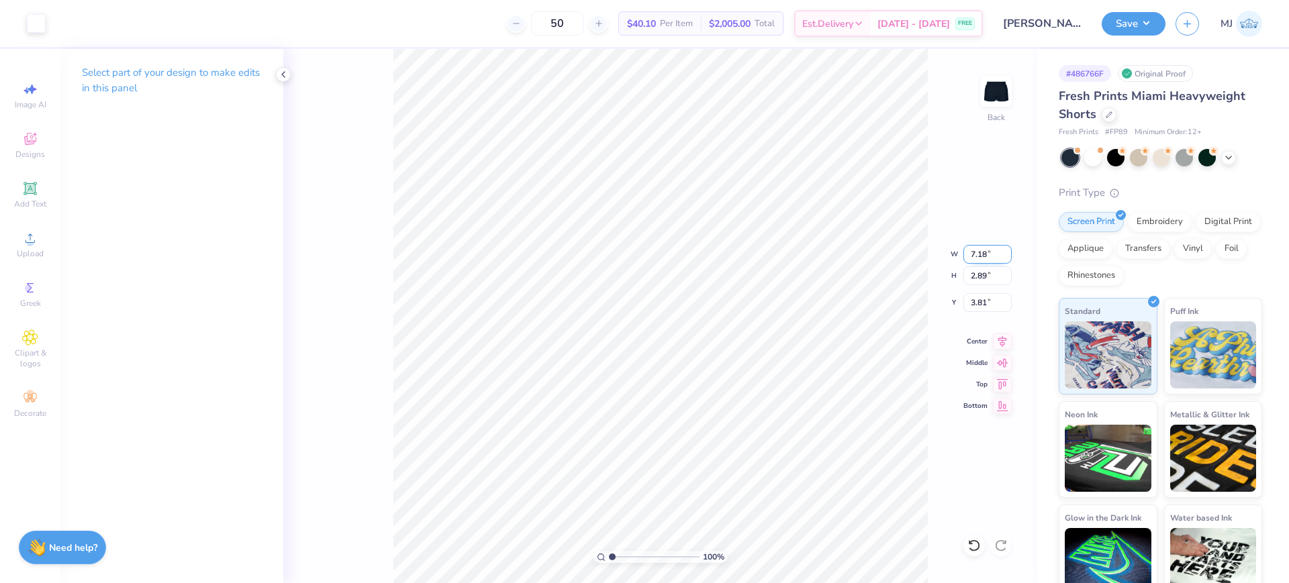
click at [977, 255] on input "7.18" at bounding box center [987, 254] width 48 height 19
type input "6.00"
type input "2.41"
type input "4.04"
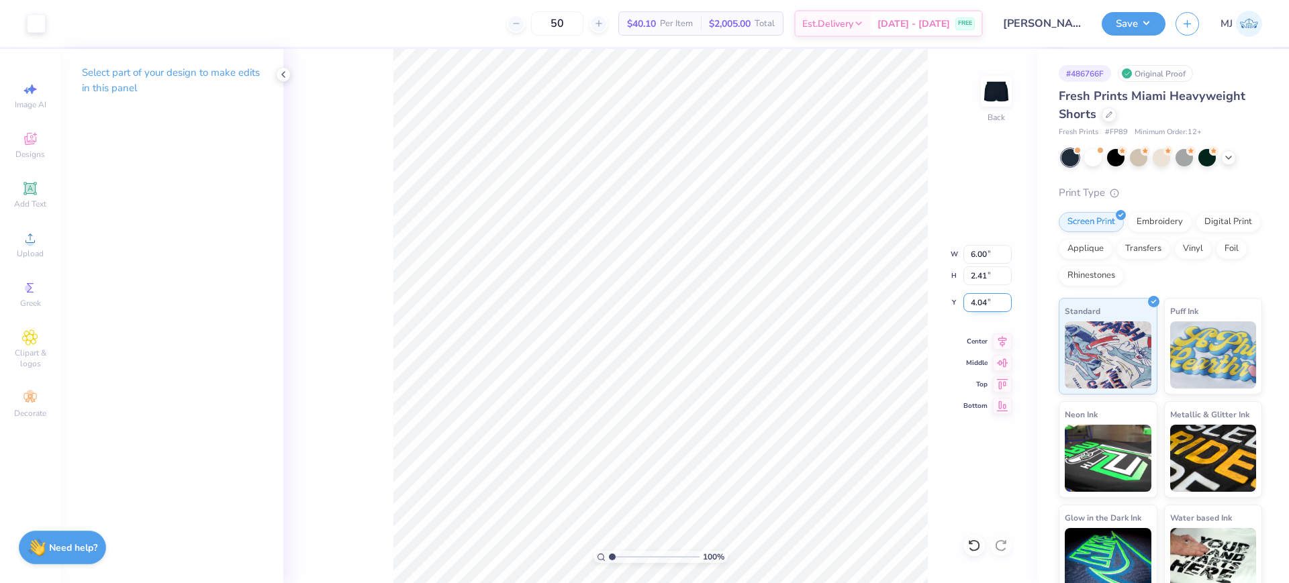
click at [975, 301] on input "4.04" at bounding box center [987, 302] width 48 height 19
click at [976, 301] on input "4.04" at bounding box center [987, 302] width 48 height 19
click at [981, 255] on input "6.00" at bounding box center [987, 254] width 48 height 19
type input "5.00"
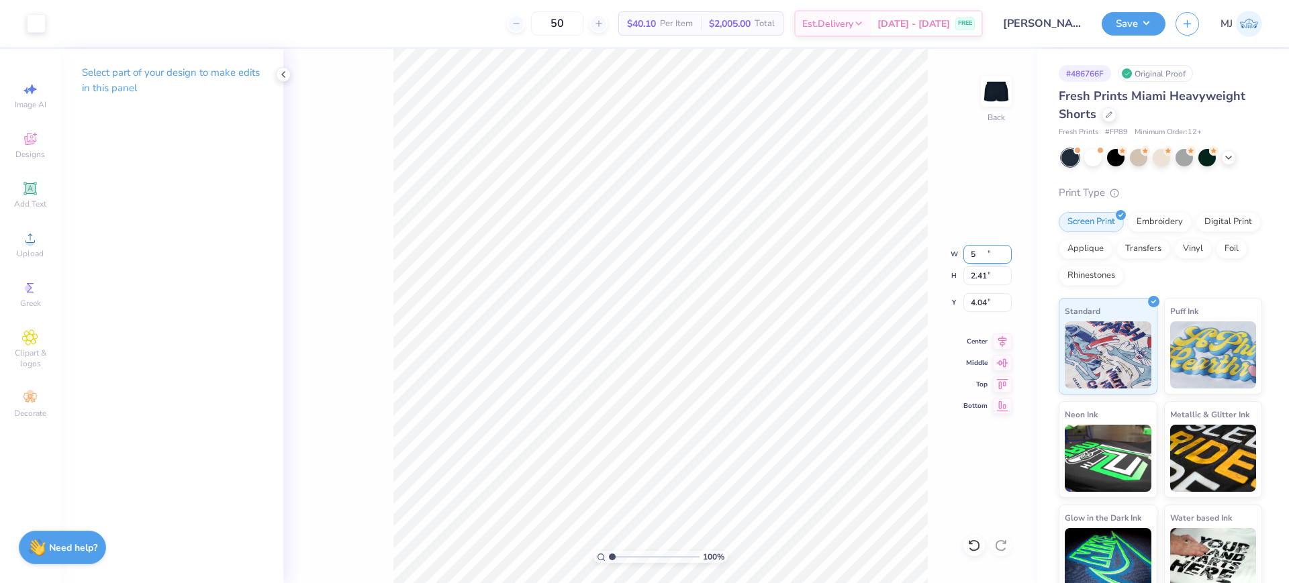
type input "2.01"
click at [977, 301] on input "4.25" at bounding box center [987, 302] width 48 height 19
click at [974, 305] on input "5.00" at bounding box center [987, 302] width 48 height 19
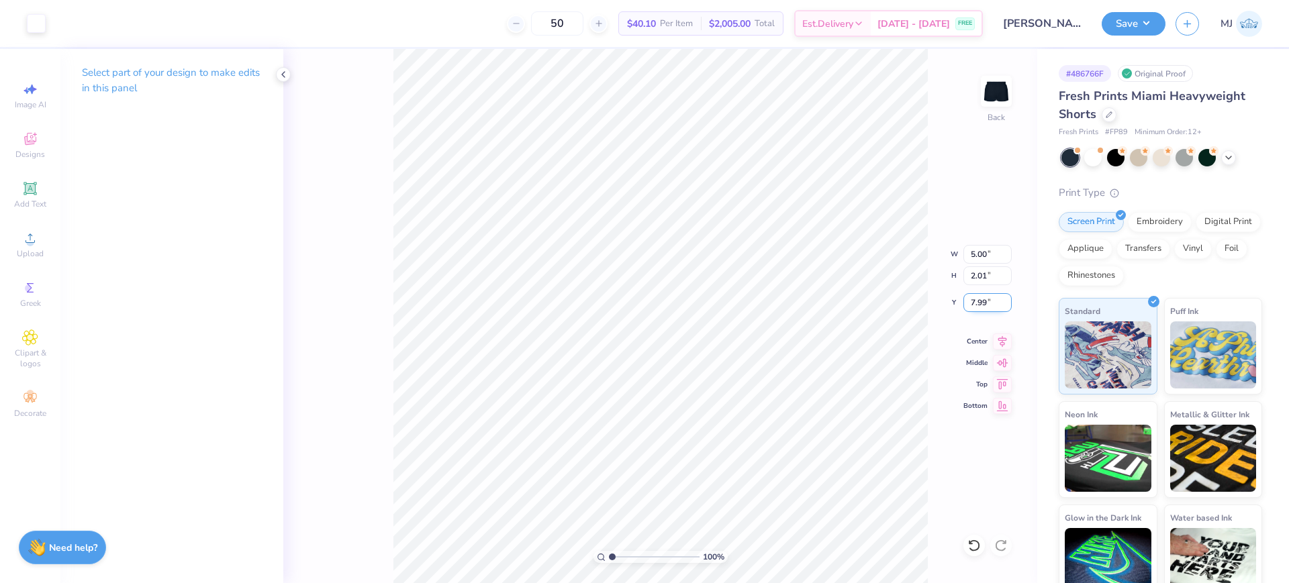
click at [973, 309] on input "7.99" at bounding box center [987, 302] width 48 height 19
type input "6.00"
click at [930, 245] on div "100 % Back W 5.00 5.00 " H 2.01 2.01 " Y 6.00 6.00 " Center Middle Top Bottom" at bounding box center [660, 316] width 754 height 534
click at [976, 307] on input "6.00" at bounding box center [987, 302] width 48 height 19
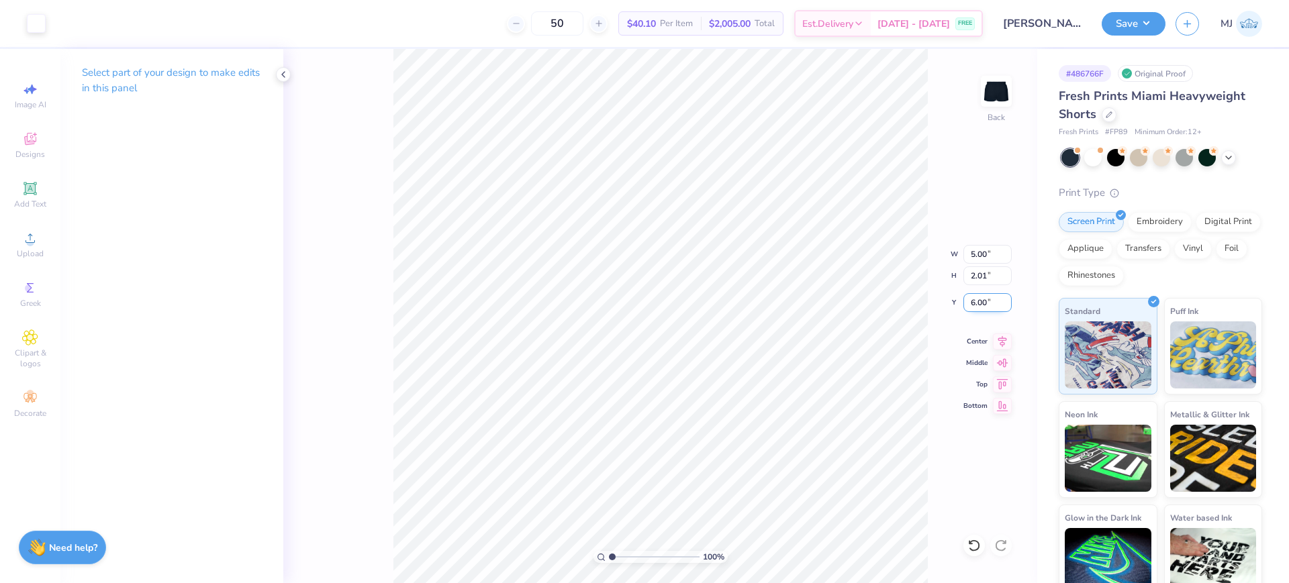
click at [976, 307] on input "6.00" at bounding box center [987, 302] width 48 height 19
type input "7.00"
type input "4.99"
type input "2.05"
type input "6.99"
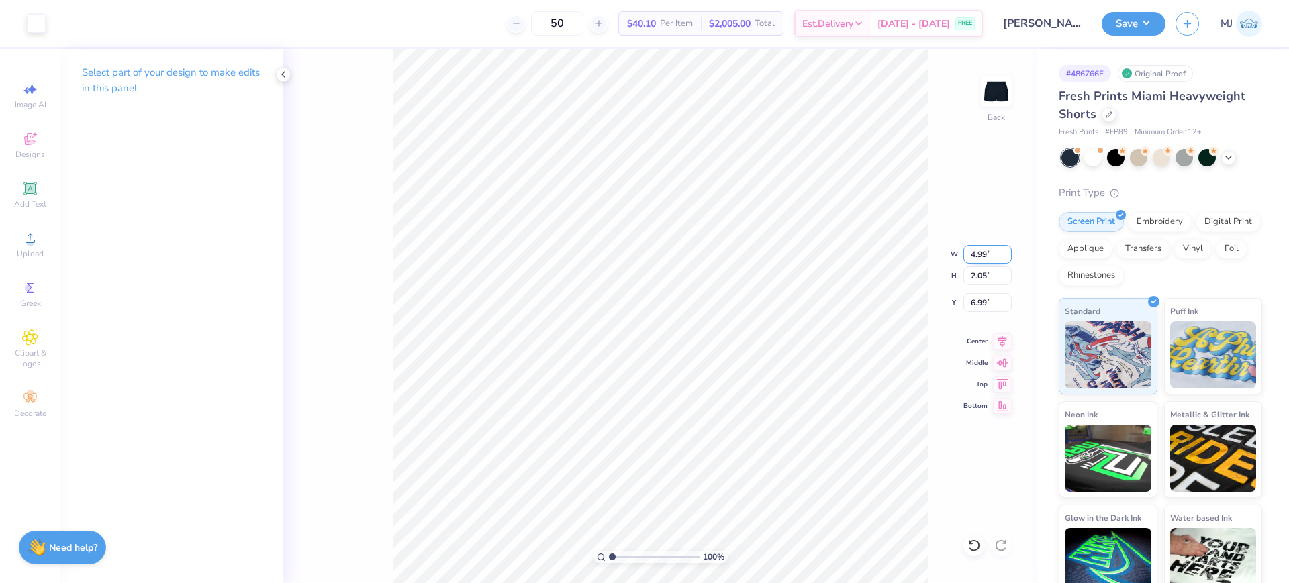
click at [979, 246] on input "4.99" at bounding box center [987, 254] width 48 height 19
type input "5.00"
type input "2.06"
click at [981, 302] on input "6.98" at bounding box center [987, 302] width 48 height 19
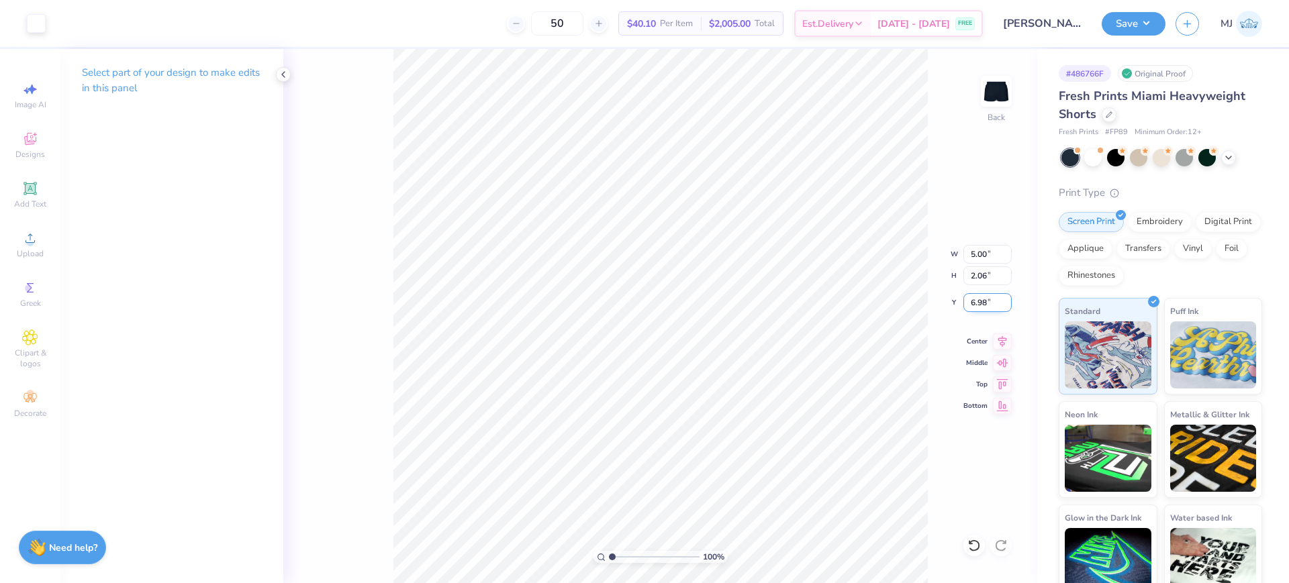
click at [981, 302] on input "6.98" at bounding box center [987, 302] width 48 height 19
type input "7.00"
click at [934, 292] on div "100 % Back W 5.00 5.00 " H 2.06 2.06 " Y 7.00 7.00 " Center Middle Top Bottom" at bounding box center [660, 316] width 754 height 534
click at [1148, 26] on button "Save" at bounding box center [1133, 21] width 64 height 23
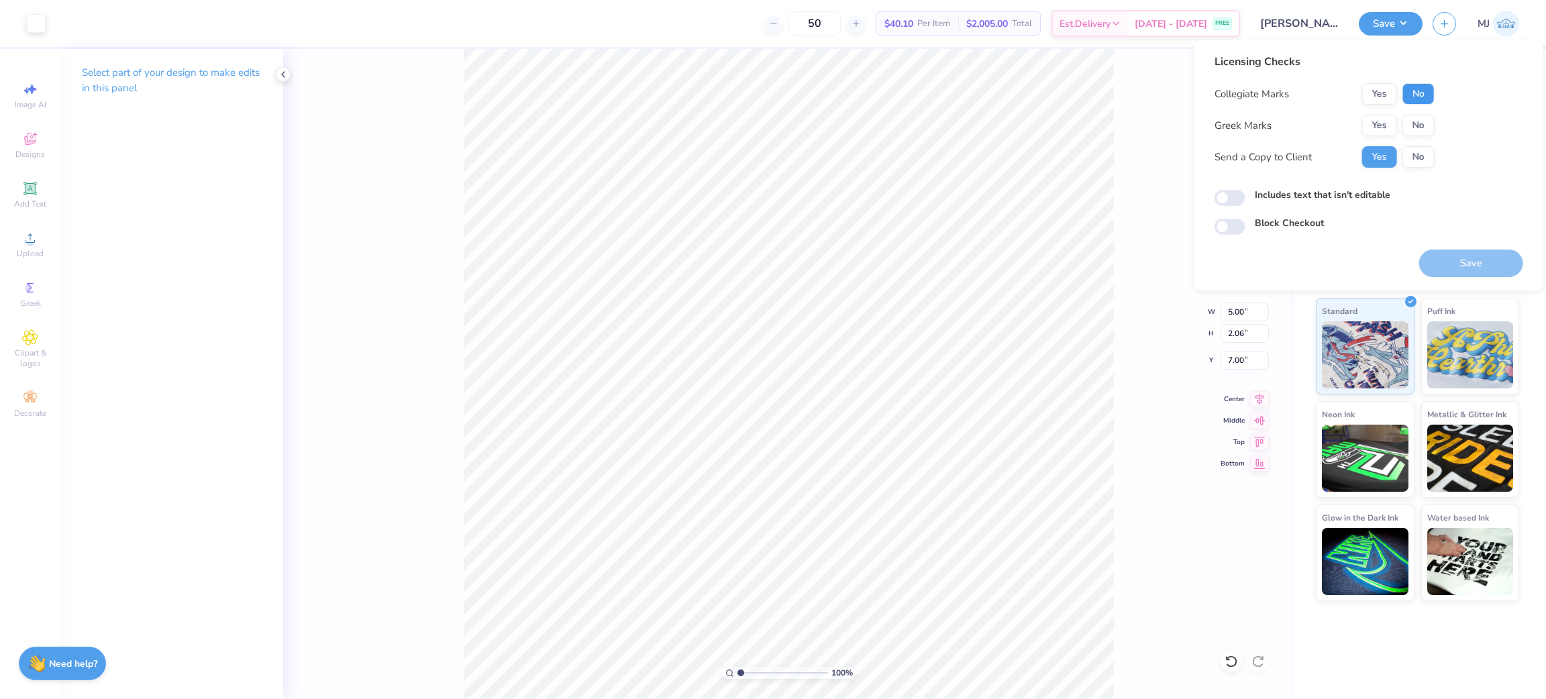
click at [1288, 99] on button "No" at bounding box center [1419, 93] width 32 height 21
click at [1288, 125] on button "No" at bounding box center [1419, 125] width 32 height 21
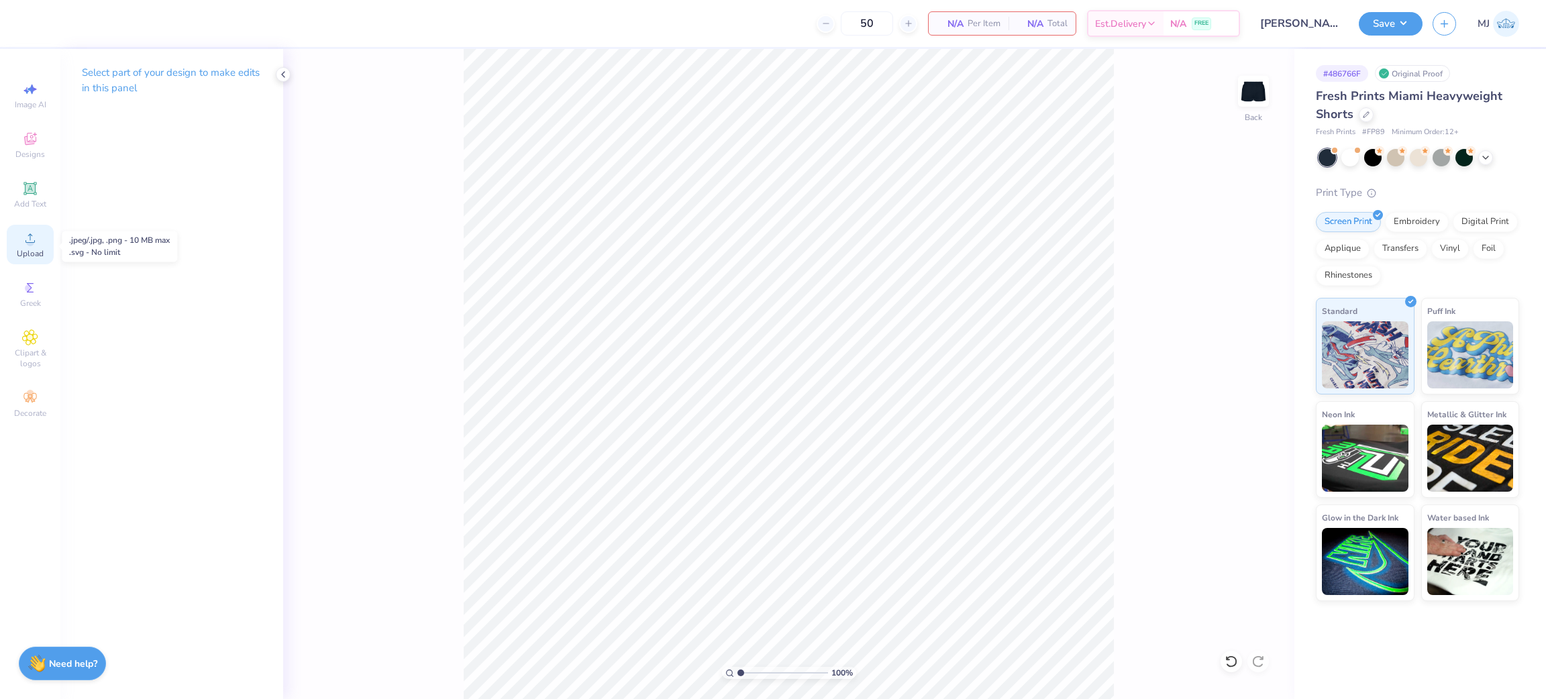
click at [32, 246] on circle at bounding box center [29, 242] width 7 height 7
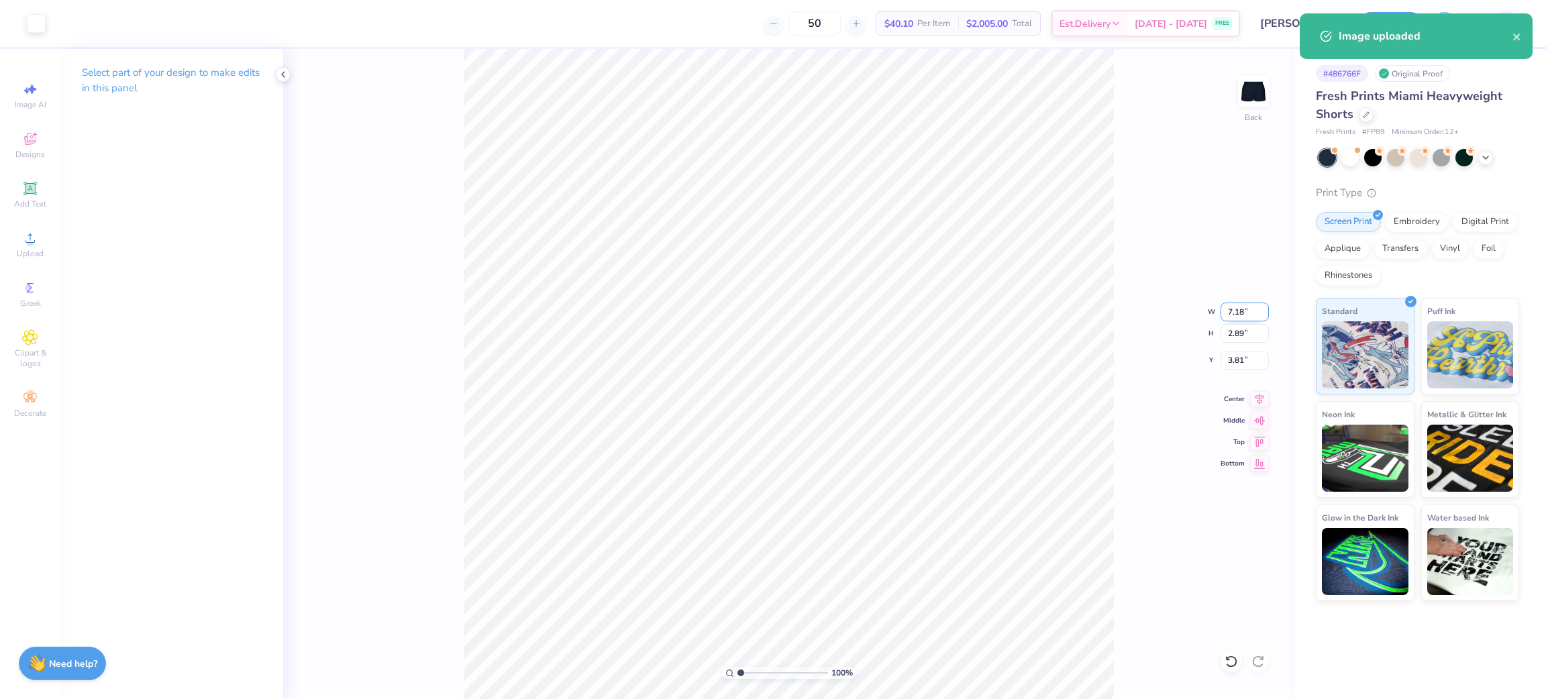
click at [1234, 306] on input "7.18" at bounding box center [1245, 312] width 48 height 19
click at [1234, 307] on input "7.18" at bounding box center [1245, 312] width 48 height 19
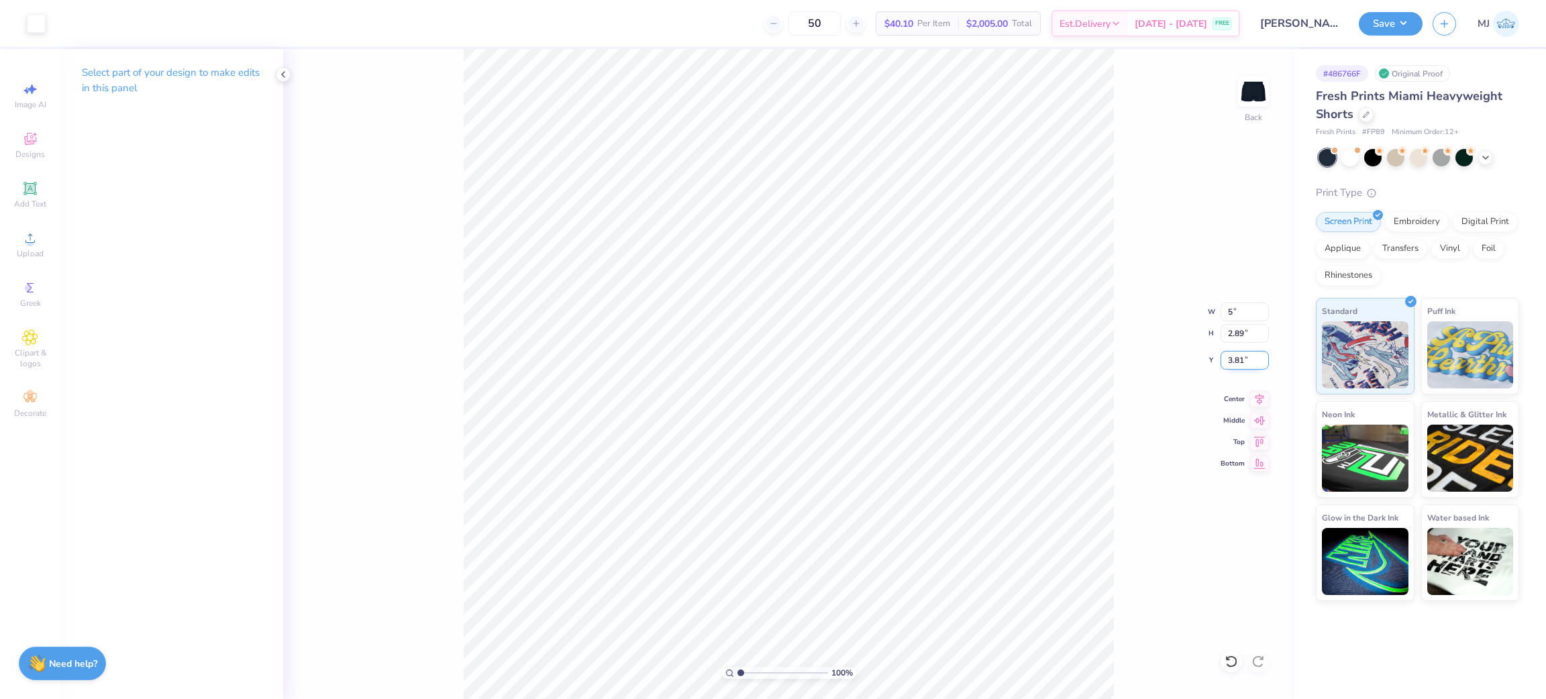
type input "5.00"
type input "2.01"
click at [1237, 362] on input "4.25" at bounding box center [1245, 360] width 48 height 19
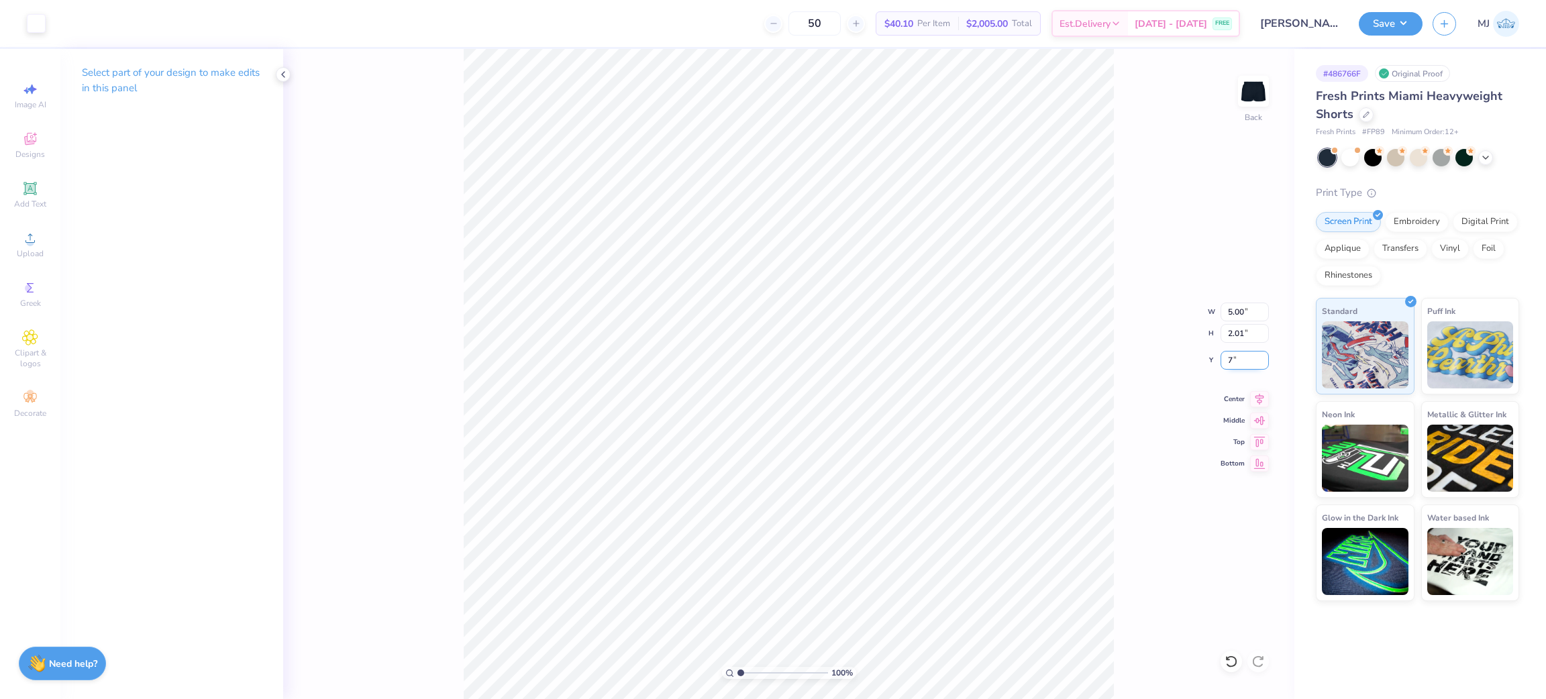
type input "7.00"
type input "2.03"
type input "6.99"
click at [1114, 172] on div "100 % Back W 5.00 5.00 " H 2.03 2.03 " Y 6.99 6.99 " Center Middle Top Bottom" at bounding box center [788, 374] width 1011 height 650
click at [1234, 361] on input "6.99" at bounding box center [1245, 360] width 48 height 19
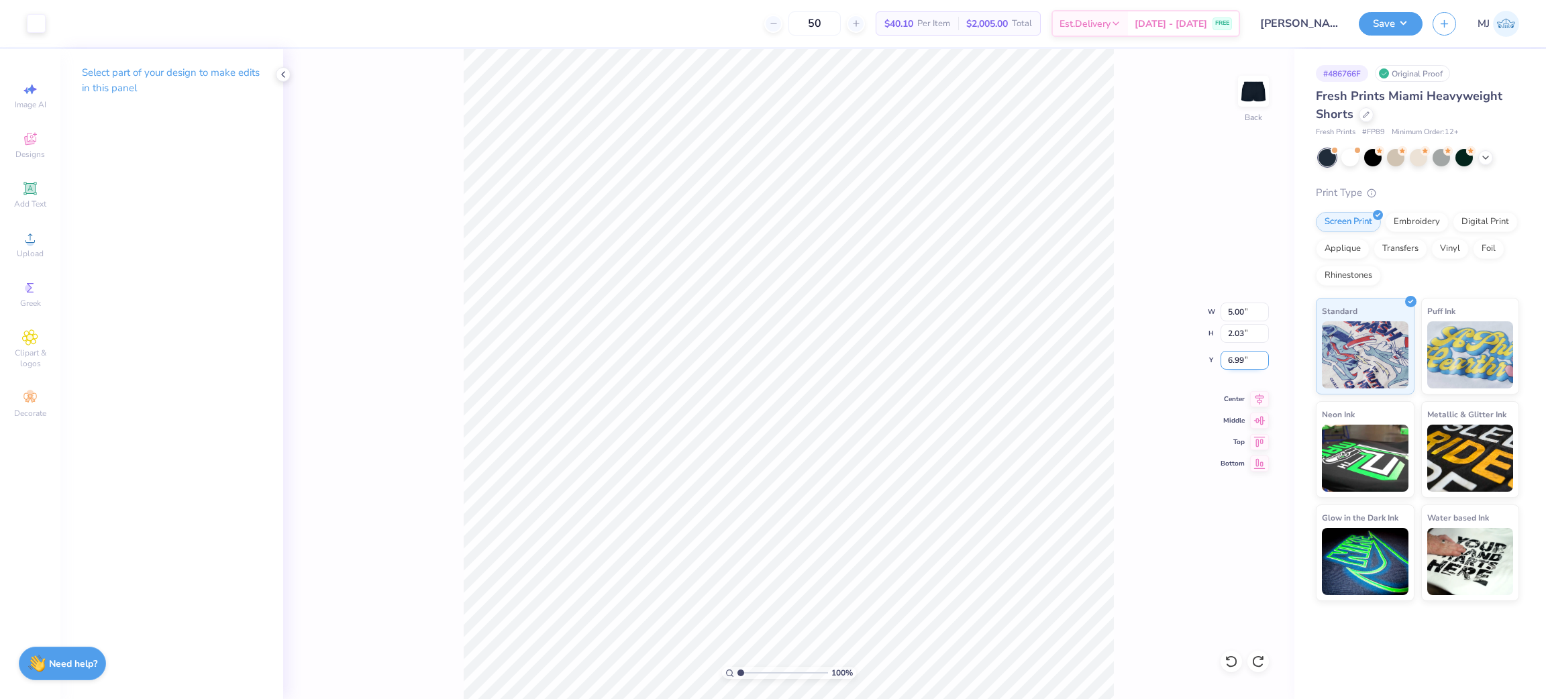
click at [1235, 361] on input "6.99" at bounding box center [1245, 360] width 48 height 19
type input "7.00"
click at [1154, 400] on div "100 % Back W 5.00 5.00 " H 2.03 2.03 " Y 7.00 7.00 " Center Middle Top Bottom" at bounding box center [788, 374] width 1011 height 650
click at [1288, 15] on button "Save" at bounding box center [1391, 21] width 64 height 23
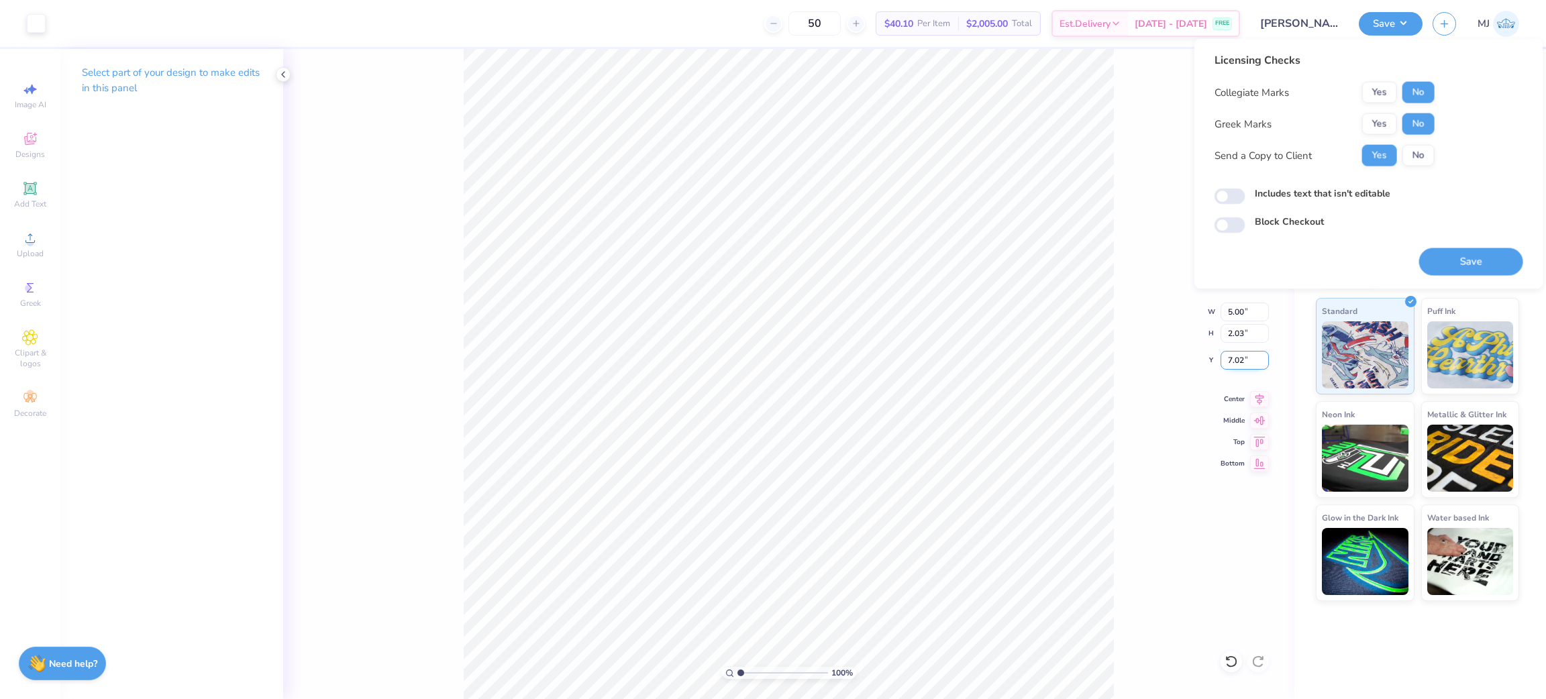
click at [1237, 364] on input "7.02" at bounding box center [1245, 360] width 48 height 19
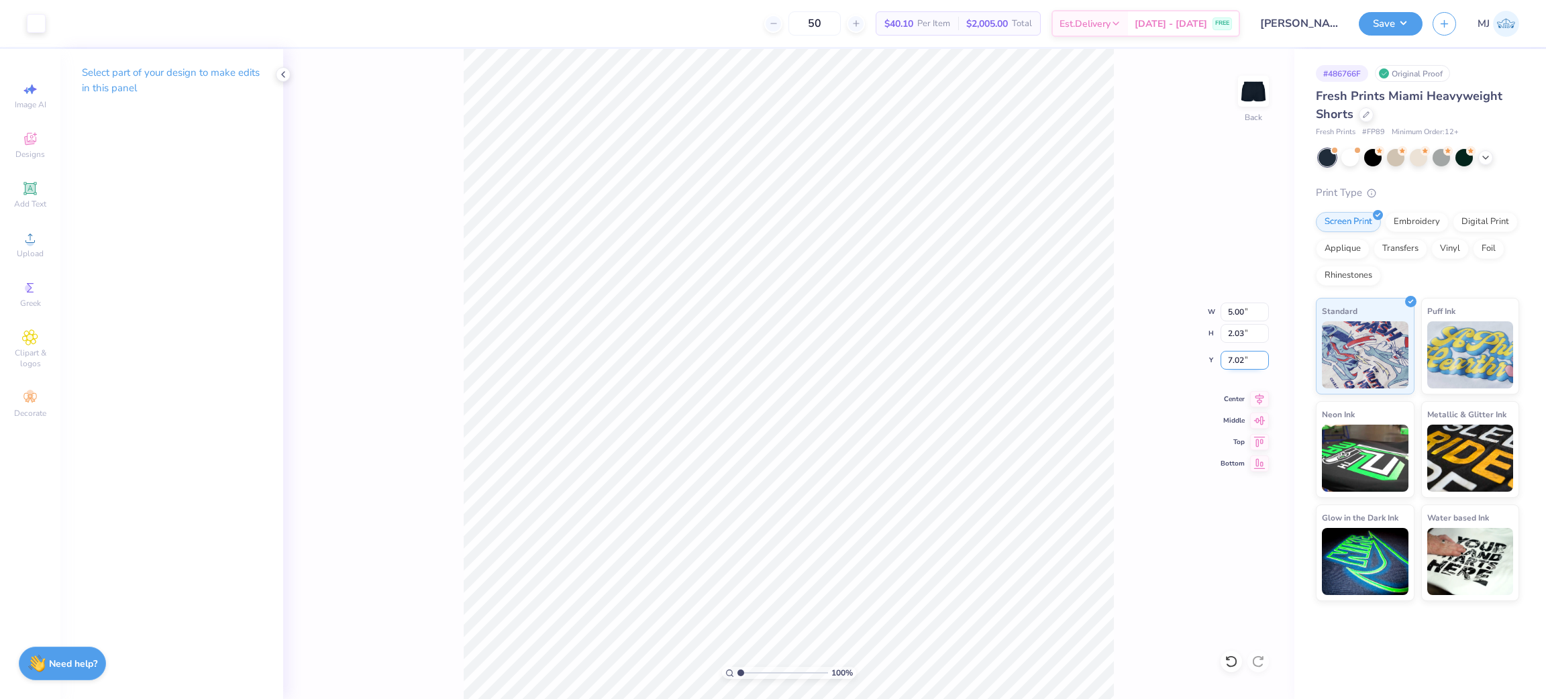
click at [1237, 364] on input "7.02" at bounding box center [1245, 360] width 48 height 19
type input "7.00"
click at [1124, 328] on div "100 % Back W 5.00 5.00 " H 2.03 2.03 " Y 7.00 7.00 " Center Middle Top Bottom" at bounding box center [788, 374] width 1011 height 650
drag, startPoint x: 1407, startPoint y: 28, endPoint x: 1412, endPoint y: 34, distance: 8.2
click at [1288, 30] on button "Save" at bounding box center [1391, 23] width 64 height 23
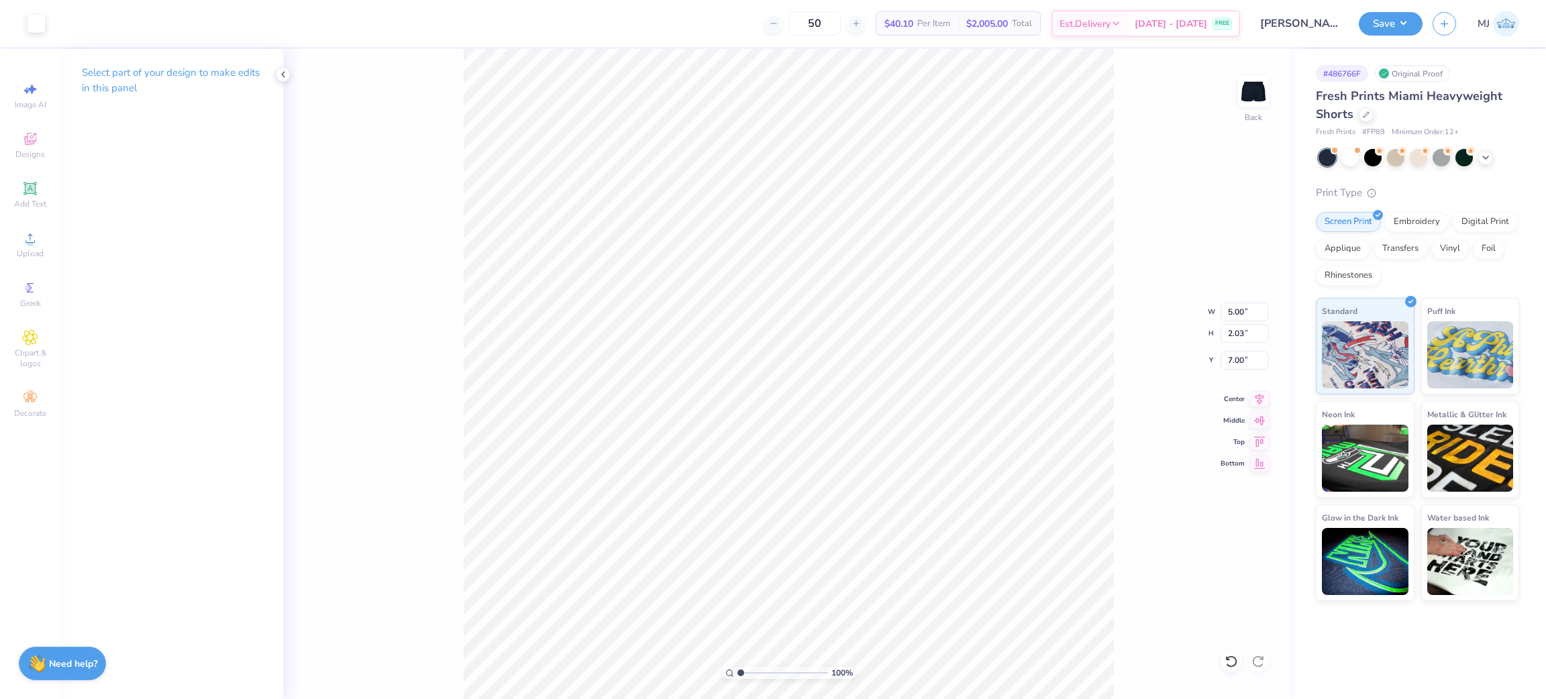
click at [413, 377] on div "100 % Back W 5.00 5.00 " H 2.03 2.03 " Y 7.00 7.00 " Center Middle Top Bottom" at bounding box center [788, 374] width 1011 height 650
click at [26, 195] on icon at bounding box center [30, 189] width 16 height 16
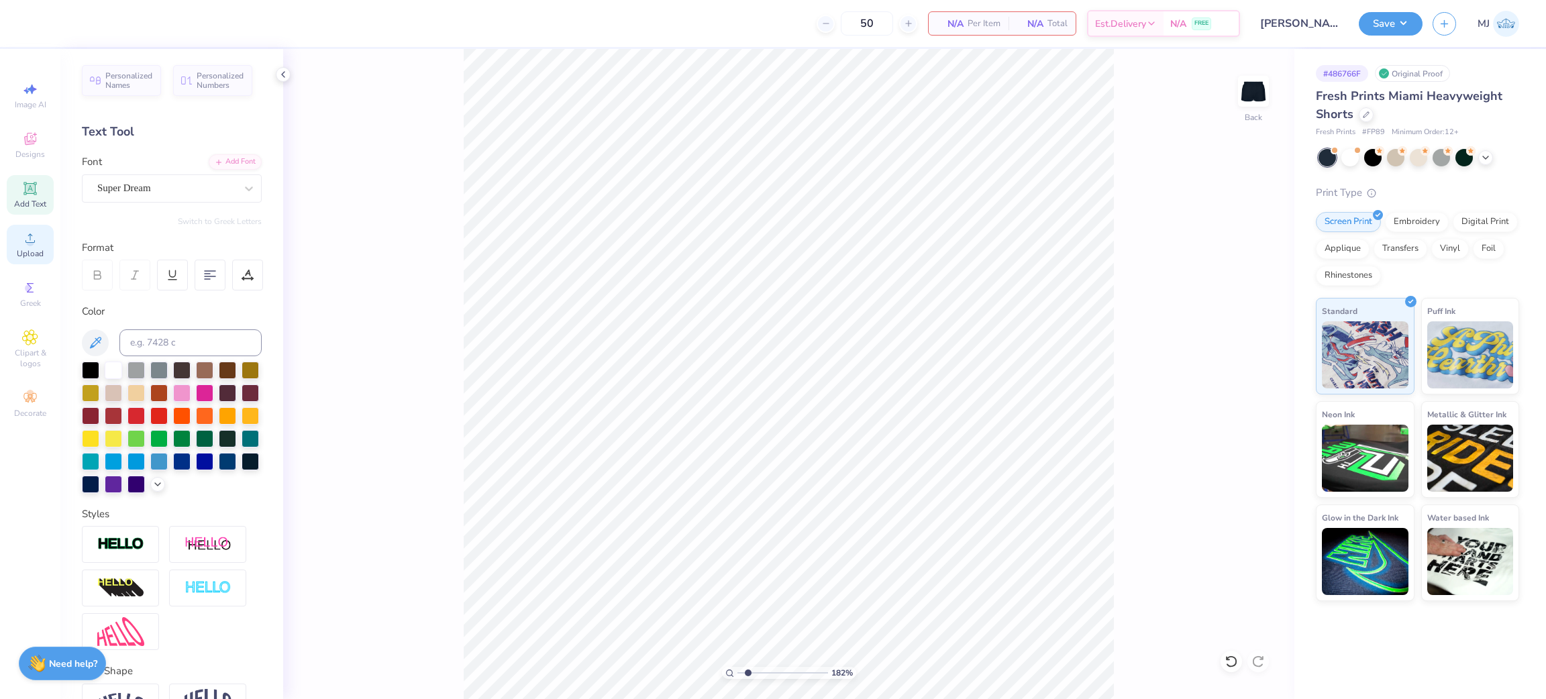
click at [18, 248] on div "Upload" at bounding box center [30, 245] width 47 height 40
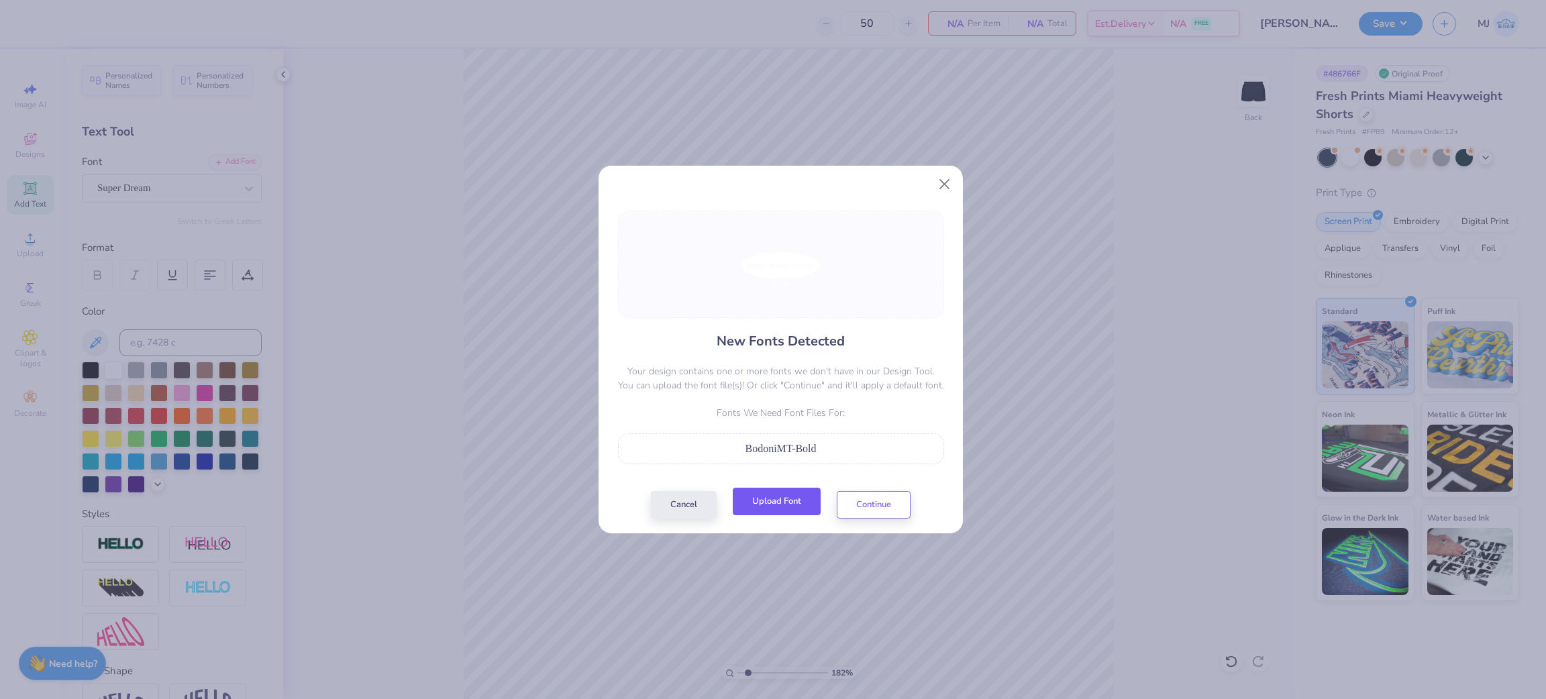
click at [780, 501] on button "Upload Font" at bounding box center [777, 502] width 88 height 28
click at [852, 499] on button "Continue" at bounding box center [874, 502] width 74 height 28
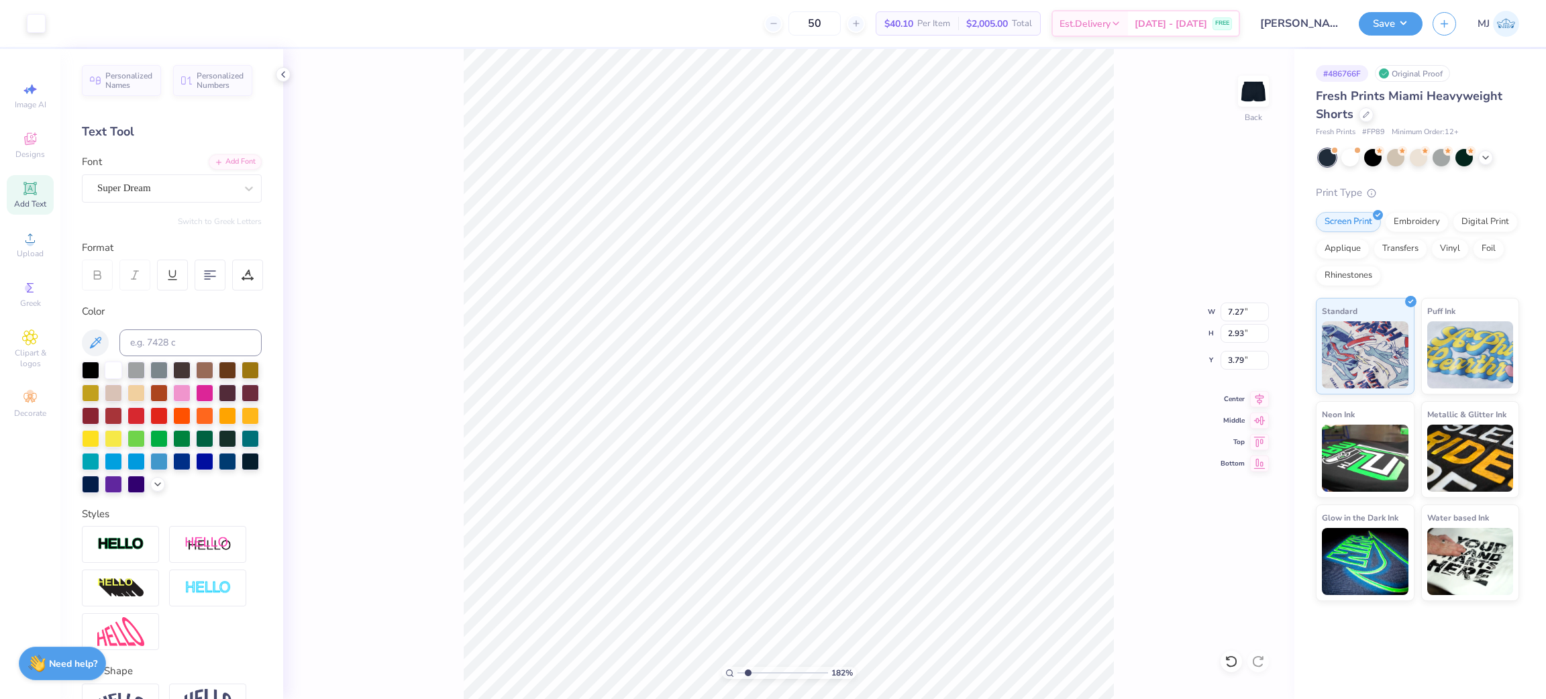
click at [1123, 236] on div "182 % Back W 7.27 7.27 " H 2.93 2.93 " Y 3.79 3.79 " Center Middle Top Bottom" at bounding box center [788, 374] width 1011 height 650
type input "1"
click at [39, 250] on span "Upload" at bounding box center [30, 253] width 27 height 11
click at [716, 554] on li "Group" at bounding box center [727, 551] width 105 height 26
click at [1243, 305] on input "7.27" at bounding box center [1245, 312] width 48 height 19
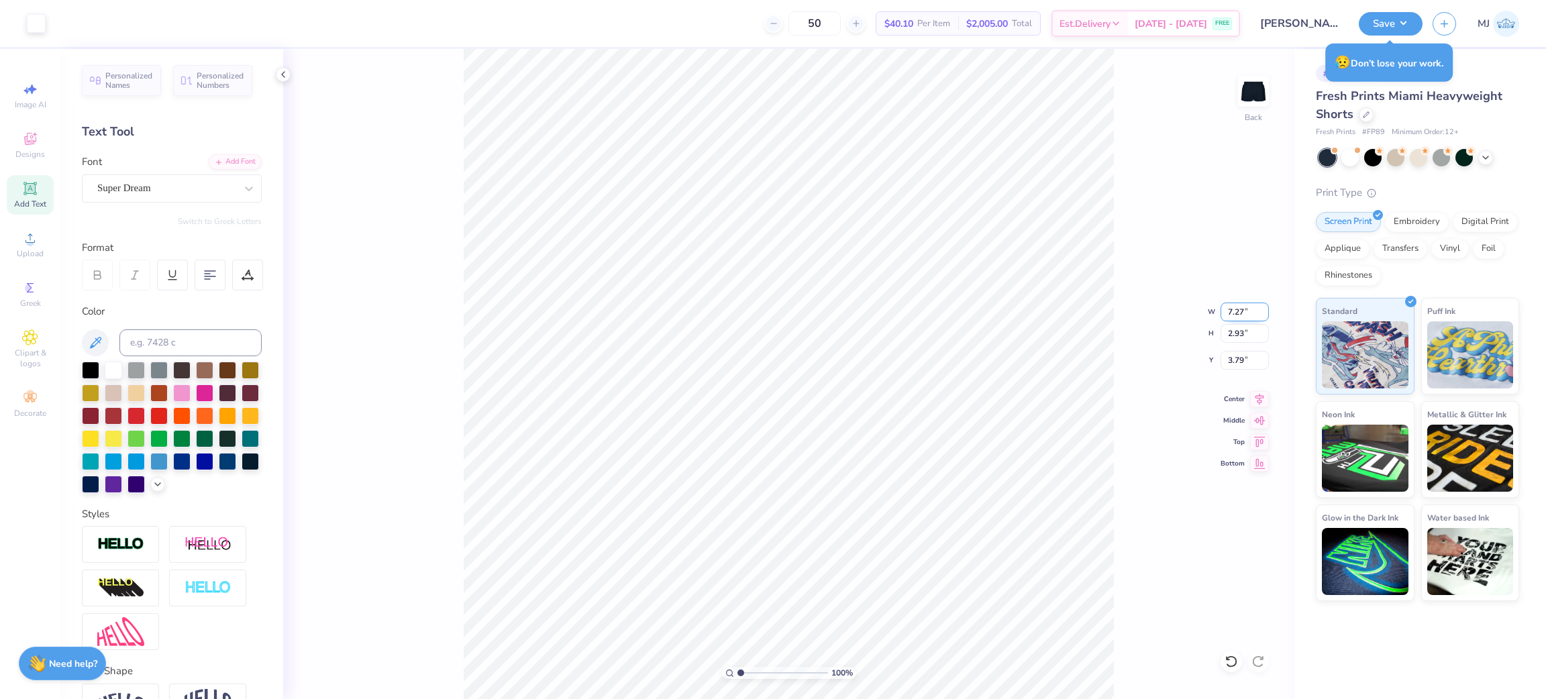
click at [1242, 305] on input "7.27" at bounding box center [1245, 312] width 48 height 19
click at [1246, 305] on input "7.27" at bounding box center [1245, 312] width 48 height 19
type input "5.00"
type input "2.02"
type input "4.24"
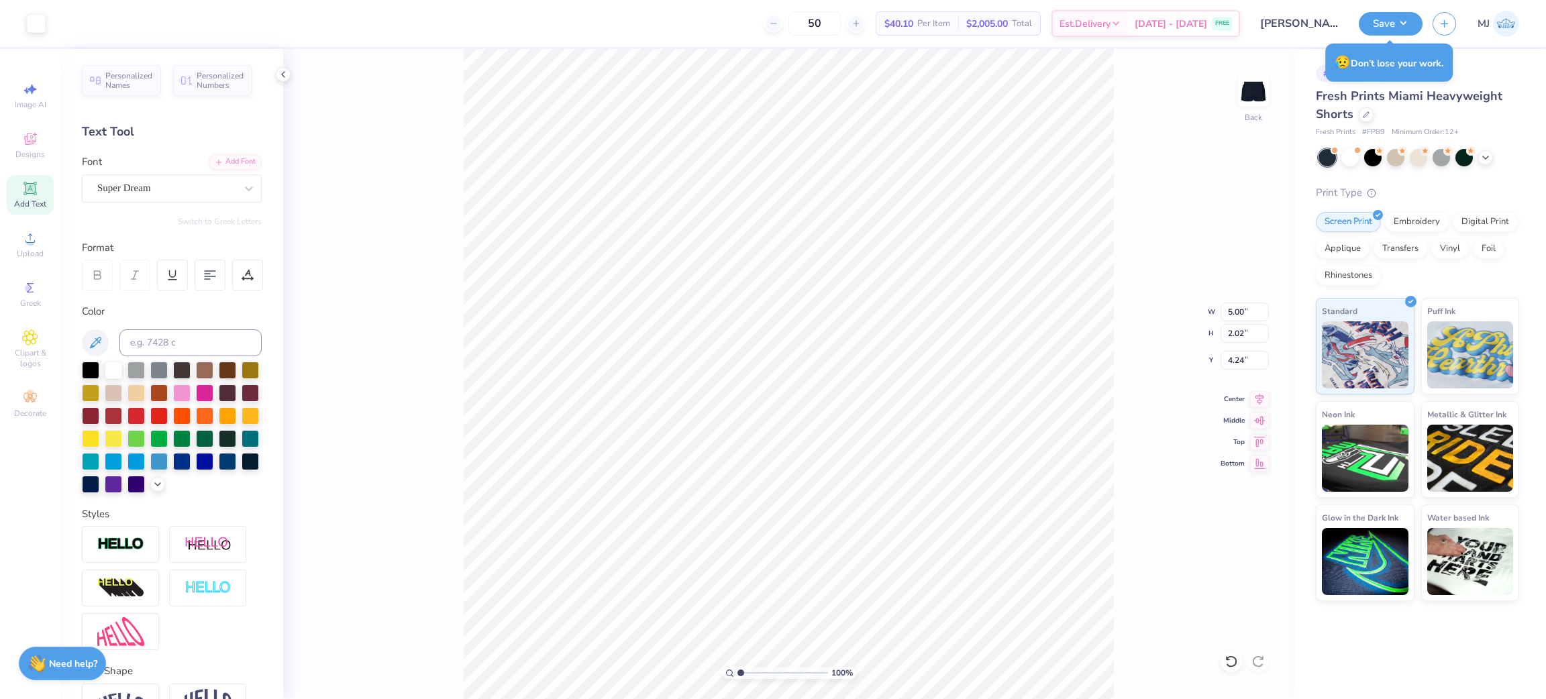
click at [1242, 348] on div "100 % Back W 5.00 5.00 " H 2.02 2.02 " Y 4.24 4.24 " Center Middle Top Bottom" at bounding box center [788, 374] width 1011 height 650
click at [1240, 362] on input "4.24" at bounding box center [1245, 360] width 48 height 19
click at [1239, 361] on input "7.08" at bounding box center [1245, 360] width 48 height 19
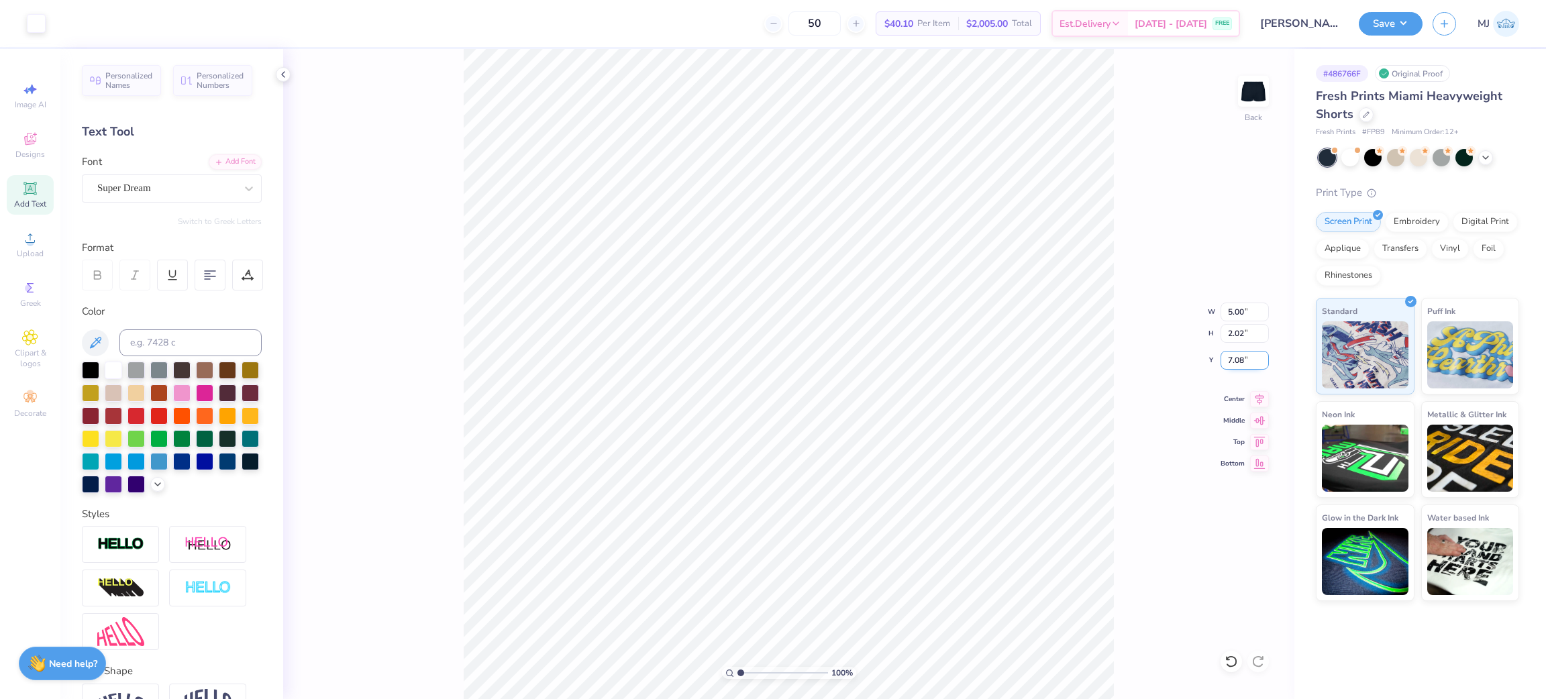
click at [1240, 361] on input "7.08" at bounding box center [1245, 360] width 48 height 19
click at [1234, 364] on input "7.00" at bounding box center [1245, 360] width 48 height 19
click at [1258, 465] on icon at bounding box center [1259, 462] width 19 height 16
click at [1230, 361] on input "7.98" at bounding box center [1245, 360] width 48 height 19
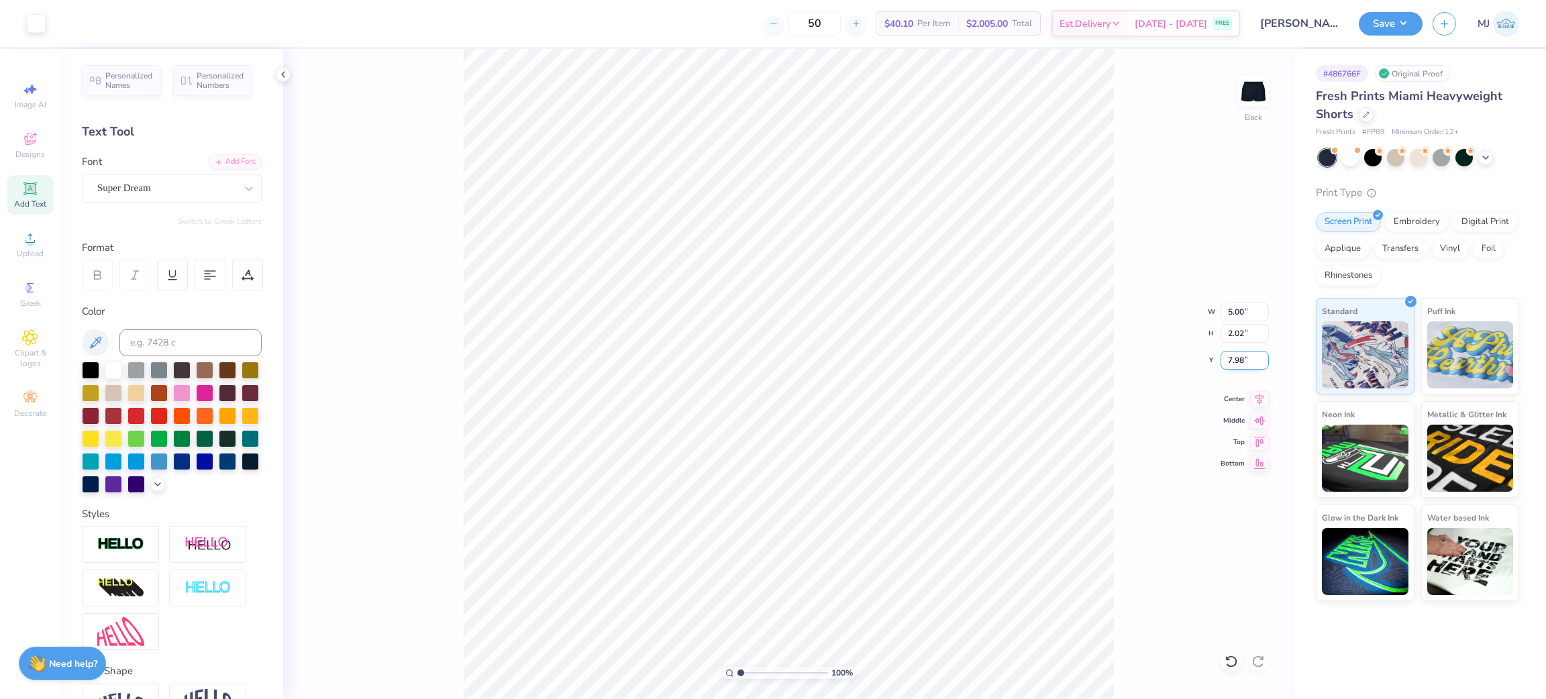
click at [1230, 361] on input "7.98" at bounding box center [1245, 360] width 48 height 19
click at [1258, 465] on icon at bounding box center [1259, 462] width 19 height 16
click at [1259, 402] on icon at bounding box center [1260, 397] width 9 height 11
click at [1261, 434] on icon at bounding box center [1259, 440] width 19 height 16
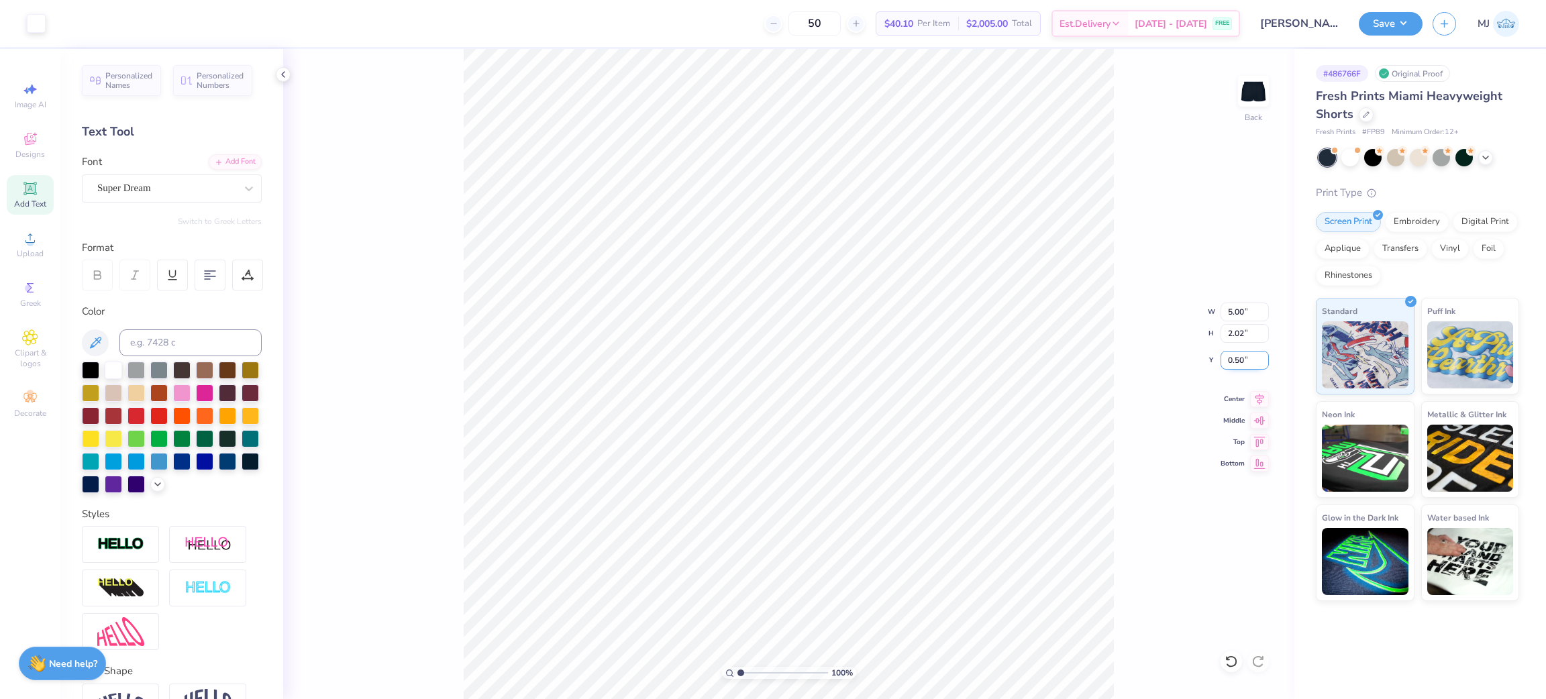
click at [1236, 358] on input "0.50" at bounding box center [1245, 360] width 48 height 19
type input "7.00"
click at [1170, 379] on div "100 % Back W 5.00 5.00 " H 2.02 2.02 " Y 7.00 7.00 " Center Middle Top Bottom" at bounding box center [788, 374] width 1011 height 650
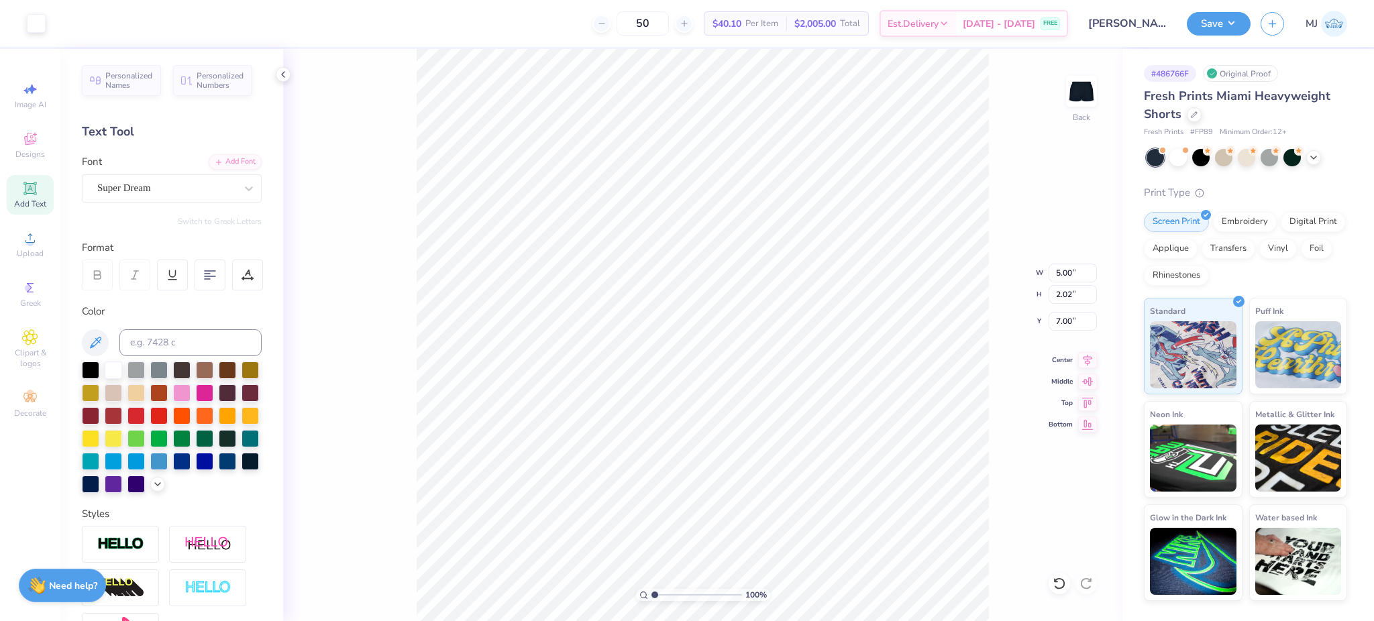
click at [997, 276] on div "100 % Back W 5.00 5.00 " H 2.02 2.02 " Y 7.00 7.00 " Center Middle Top Bottom" at bounding box center [703, 335] width 840 height 572
